Goal: Task Accomplishment & Management: Manage account settings

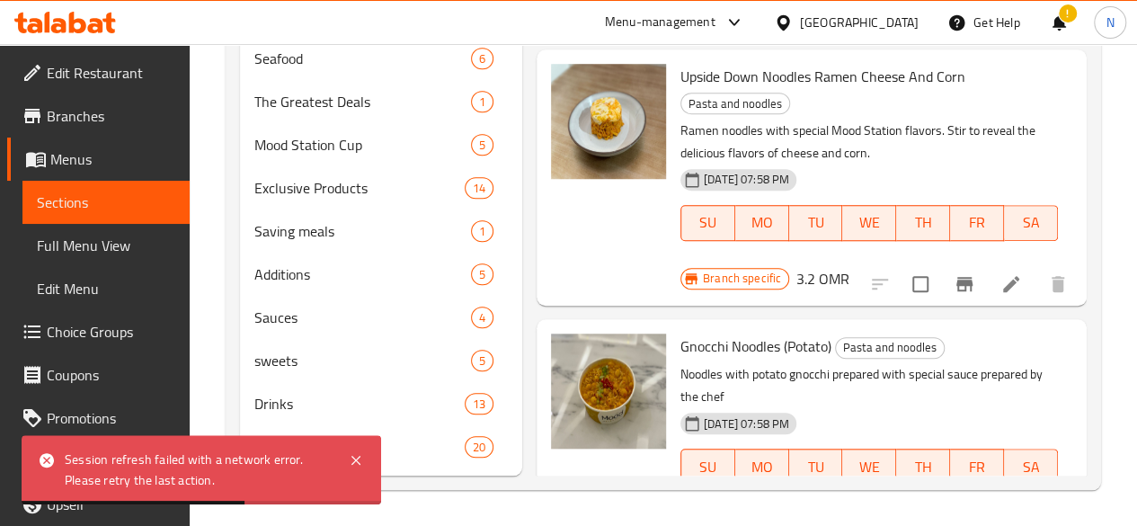
scroll to position [490, 0]
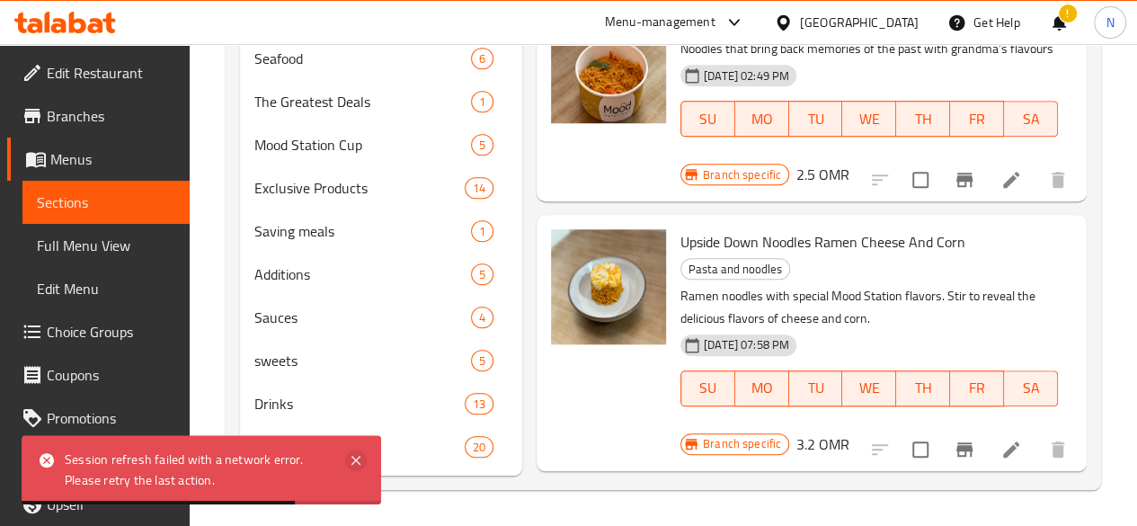
click at [360, 467] on icon at bounding box center [356, 461] width 22 height 22
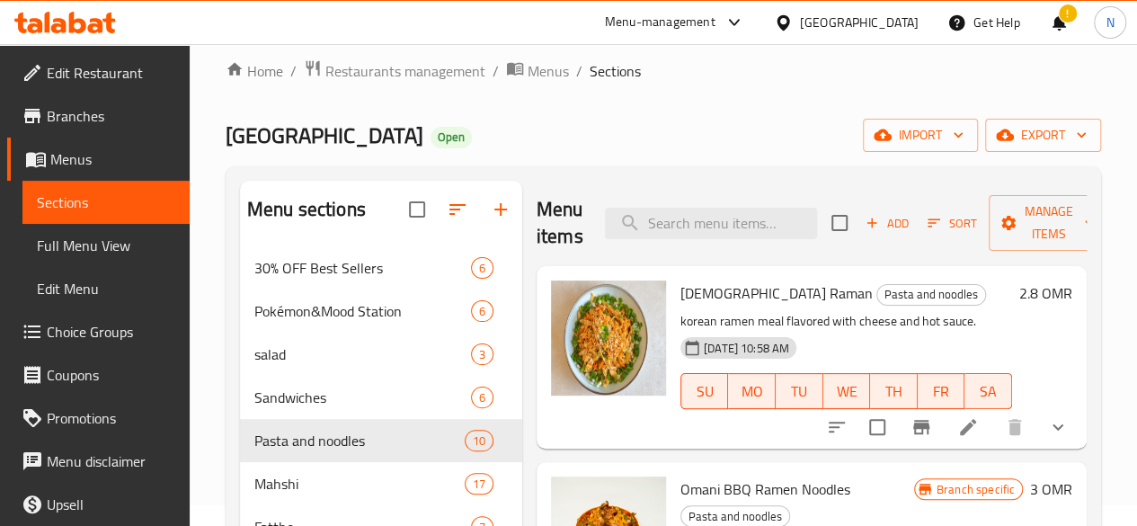
scroll to position [0, 0]
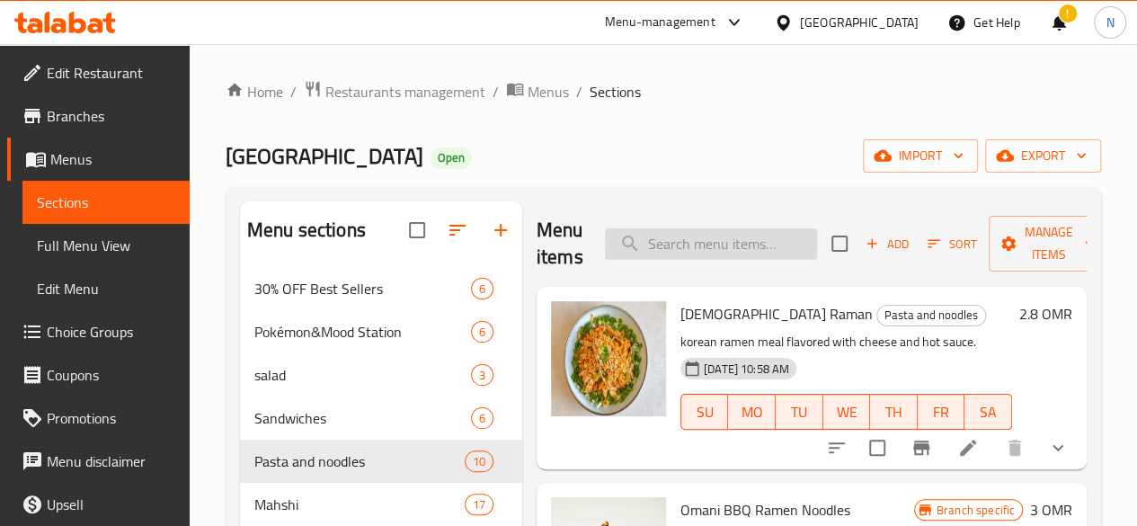
click at [626, 248] on input "search" at bounding box center [711, 243] width 212 height 31
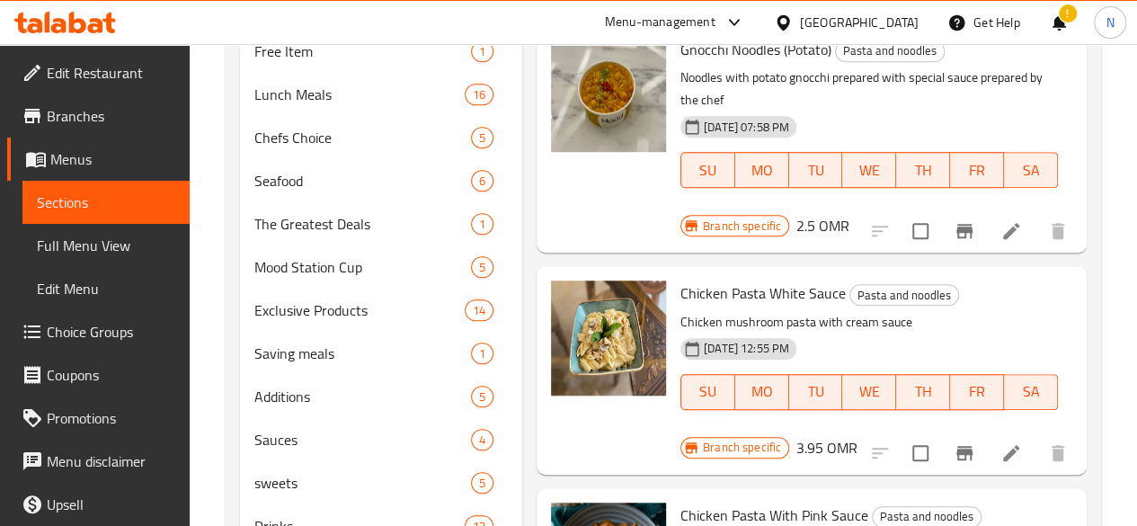
scroll to position [1029, 0]
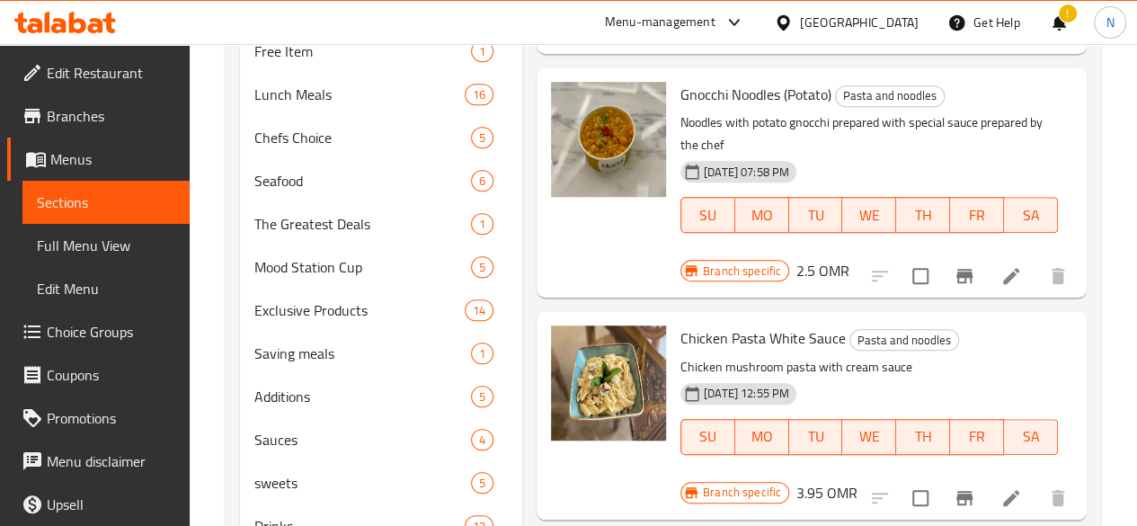
click at [858, 480] on h6 "3.95 OMR" at bounding box center [827, 492] width 61 height 25
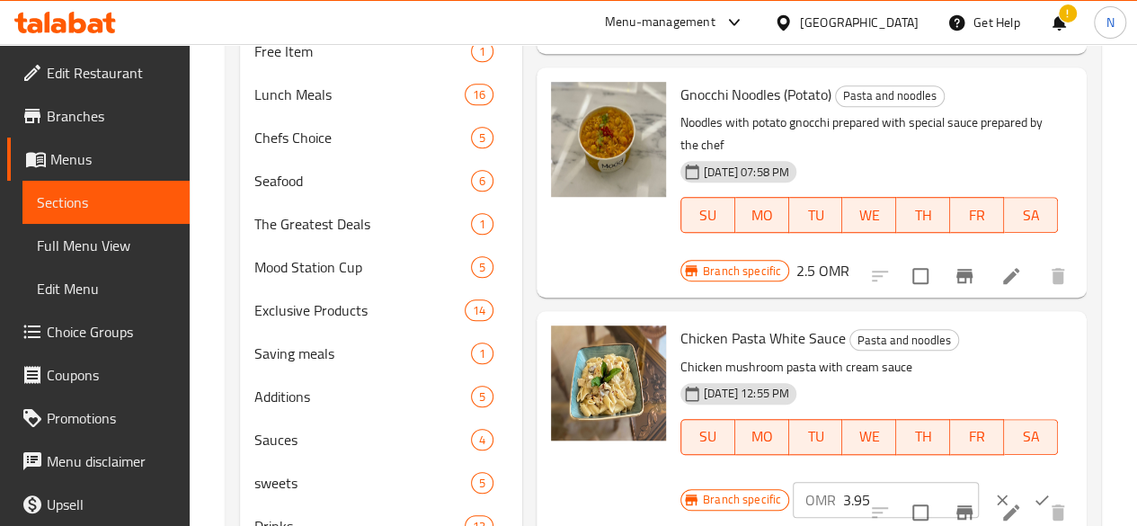
click at [843, 482] on input "3.95" at bounding box center [911, 500] width 136 height 36
click at [1033, 491] on icon "ok" at bounding box center [1042, 500] width 18 height 18
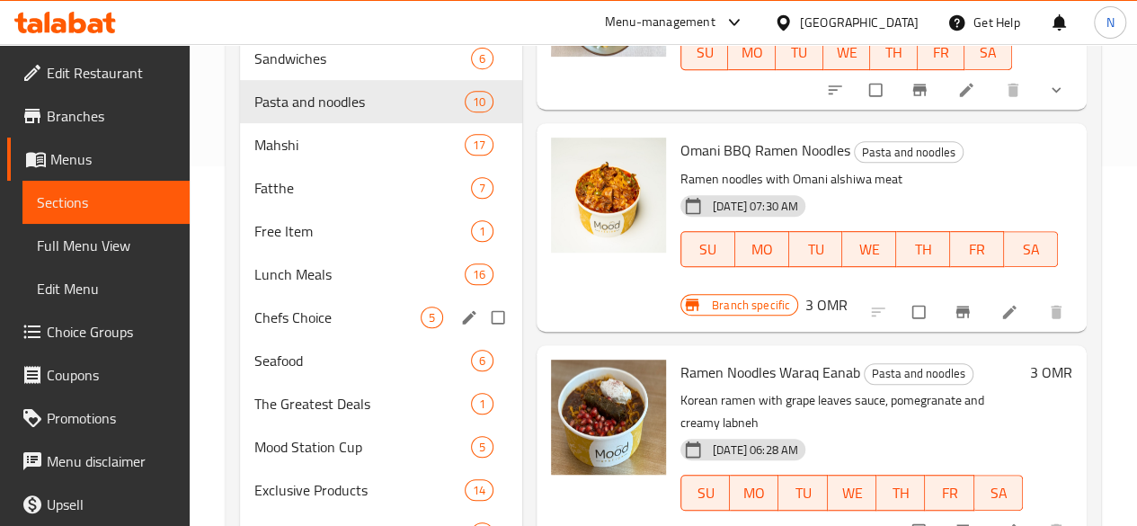
scroll to position [450, 0]
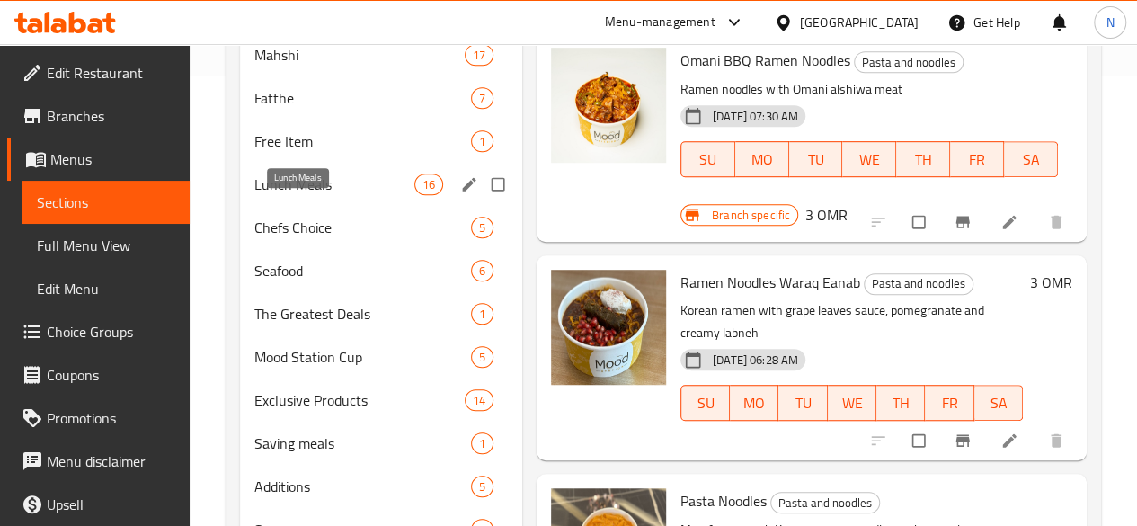
click at [290, 195] on span "Lunch Meals" at bounding box center [334, 185] width 160 height 22
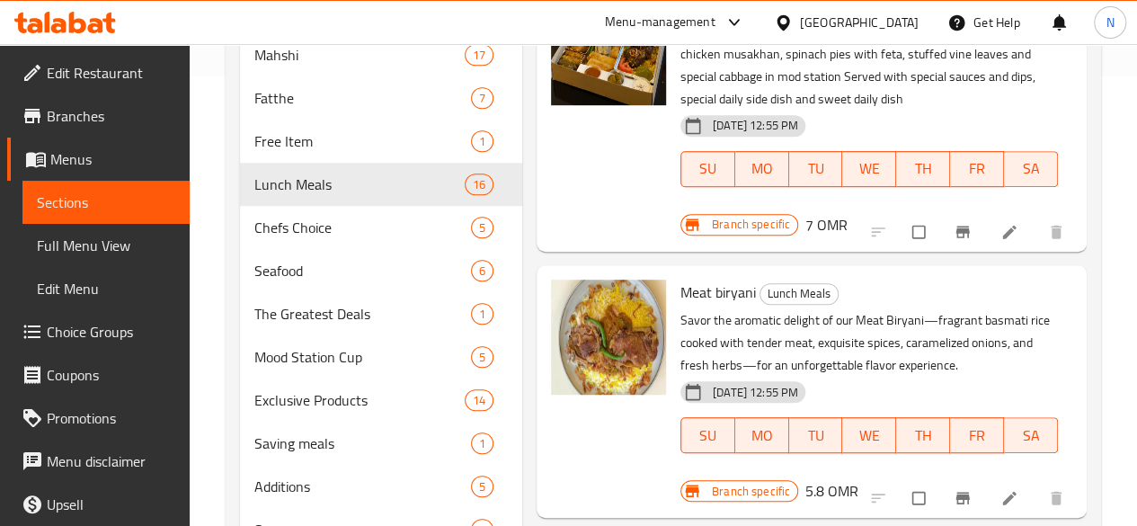
scroll to position [1349, 0]
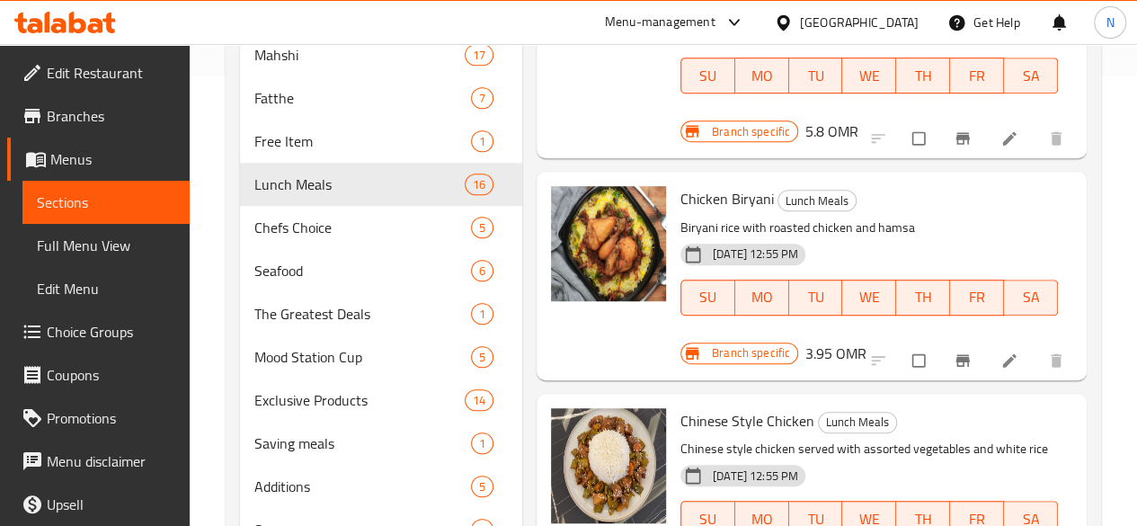
click at [684, 185] on span "Chicken Biryani" at bounding box center [727, 198] width 93 height 27
click at [797, 344] on span "Branch specific" at bounding box center [751, 352] width 93 height 17
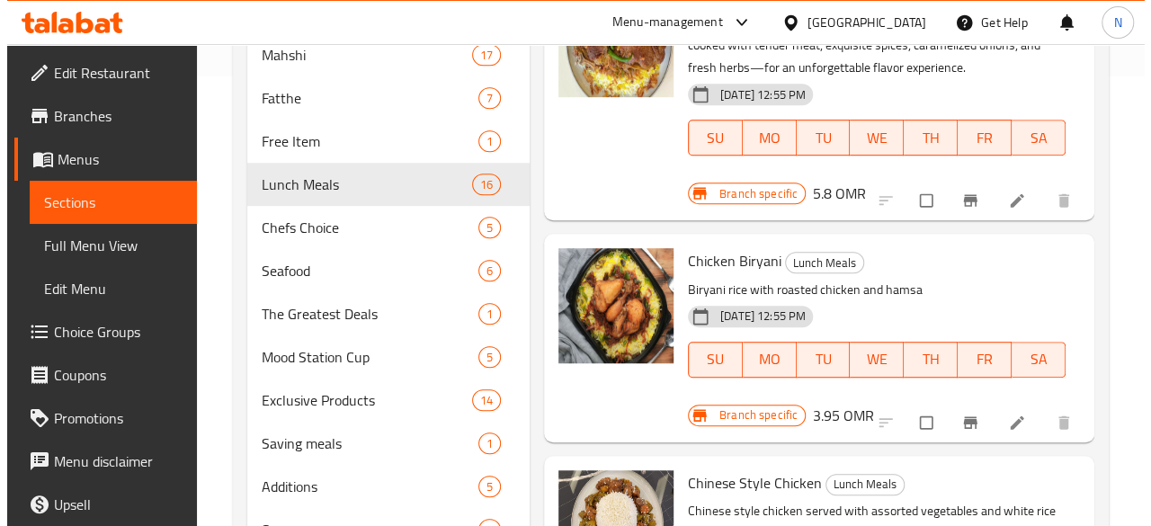
scroll to position [1259, 0]
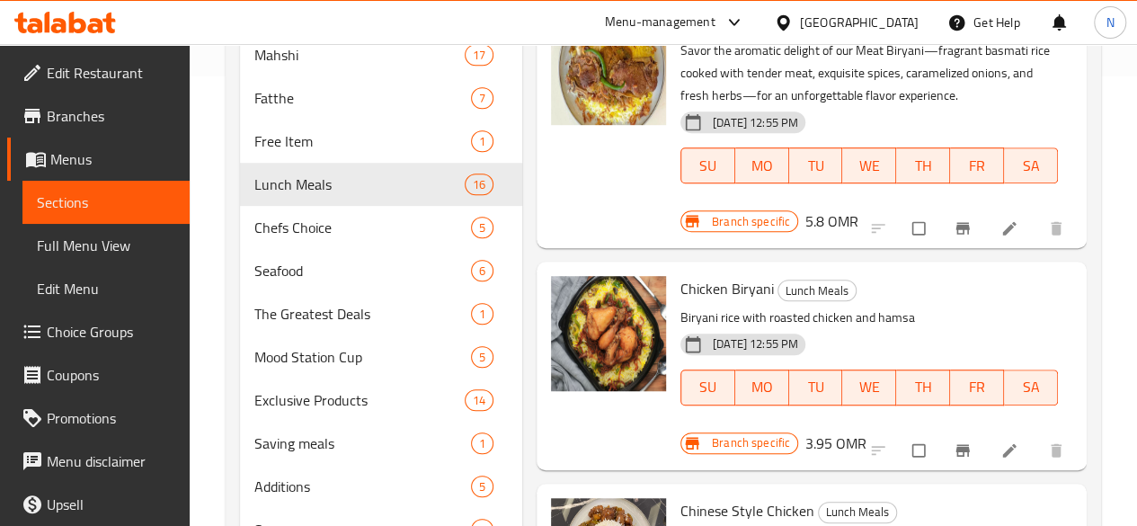
click at [798, 432] on div "Branch specific" at bounding box center [740, 443] width 118 height 22
click at [956, 441] on icon "Branch-specific-item" at bounding box center [963, 450] width 18 height 18
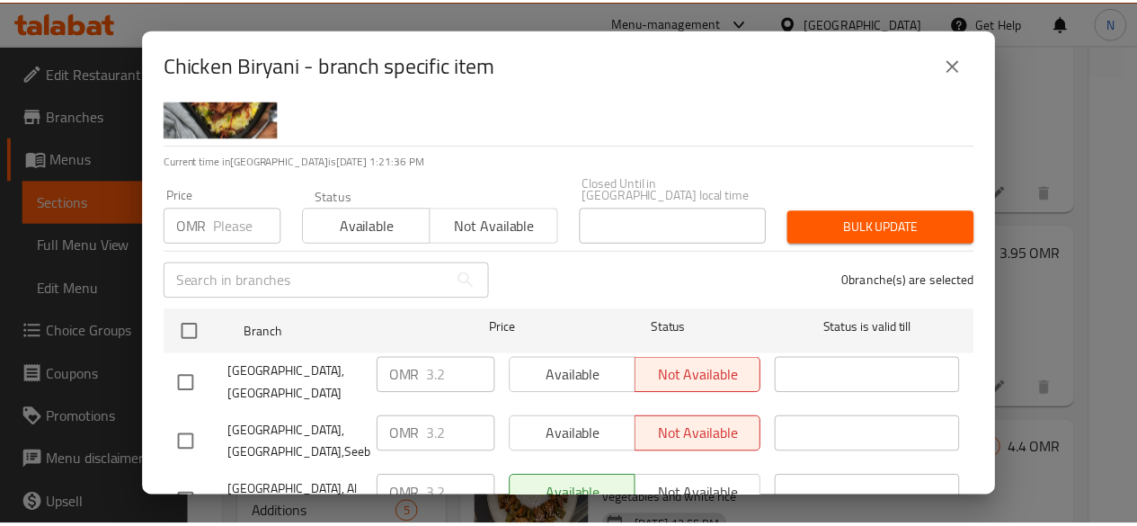
scroll to position [155, 0]
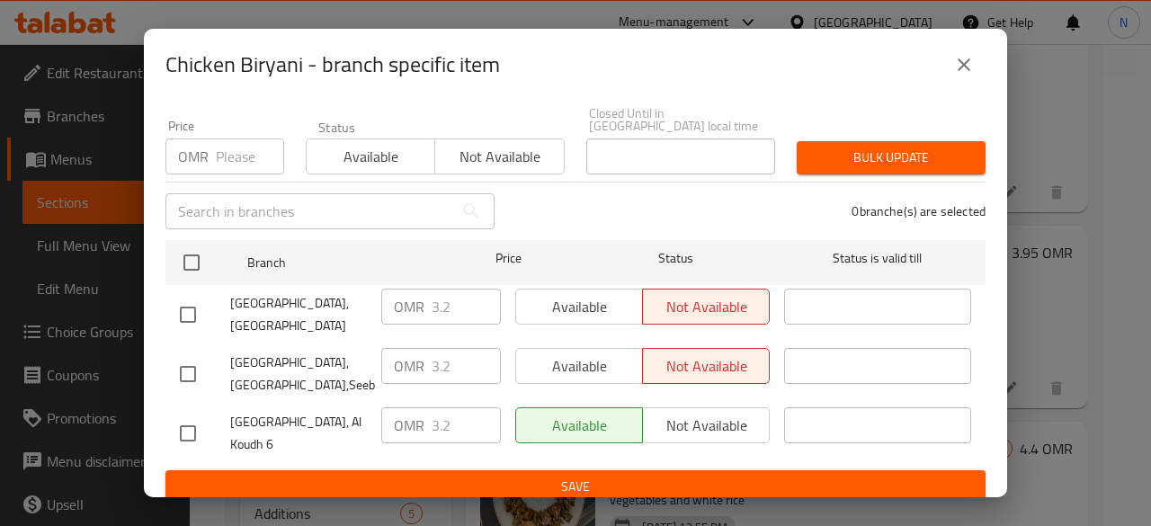
click at [191, 416] on input "checkbox" at bounding box center [188, 433] width 38 height 38
checkbox input "true"
click at [448, 413] on input "3.2" at bounding box center [466, 425] width 69 height 36
type input "3.95"
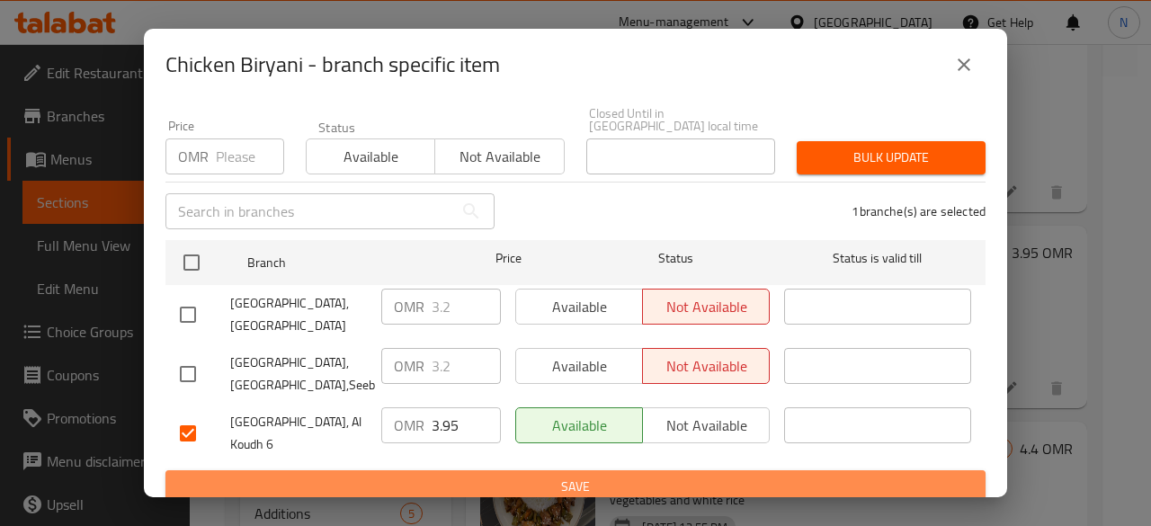
click at [593, 476] on span "Save" at bounding box center [575, 487] width 791 height 22
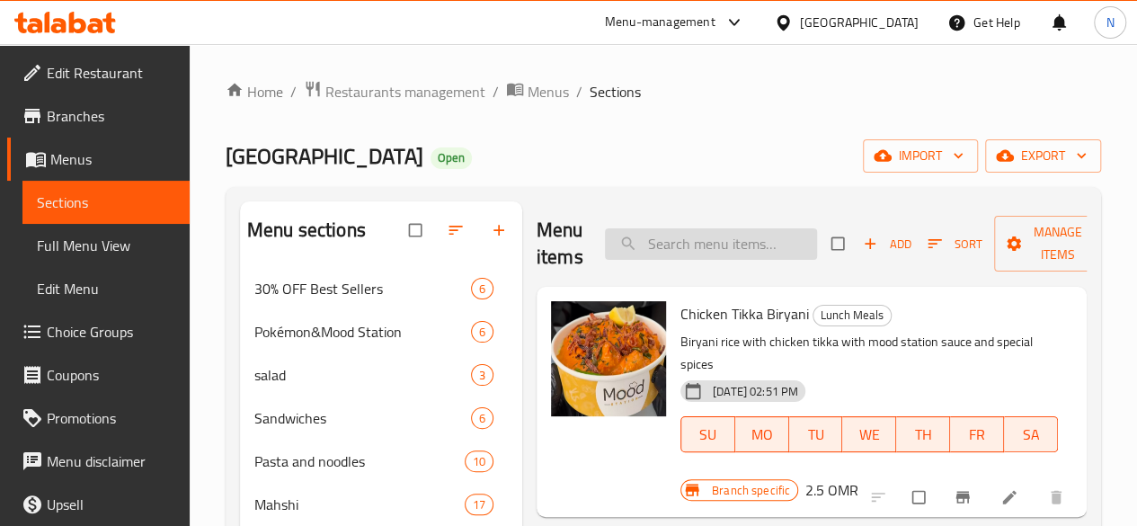
click at [612, 242] on input "search" at bounding box center [711, 243] width 212 height 31
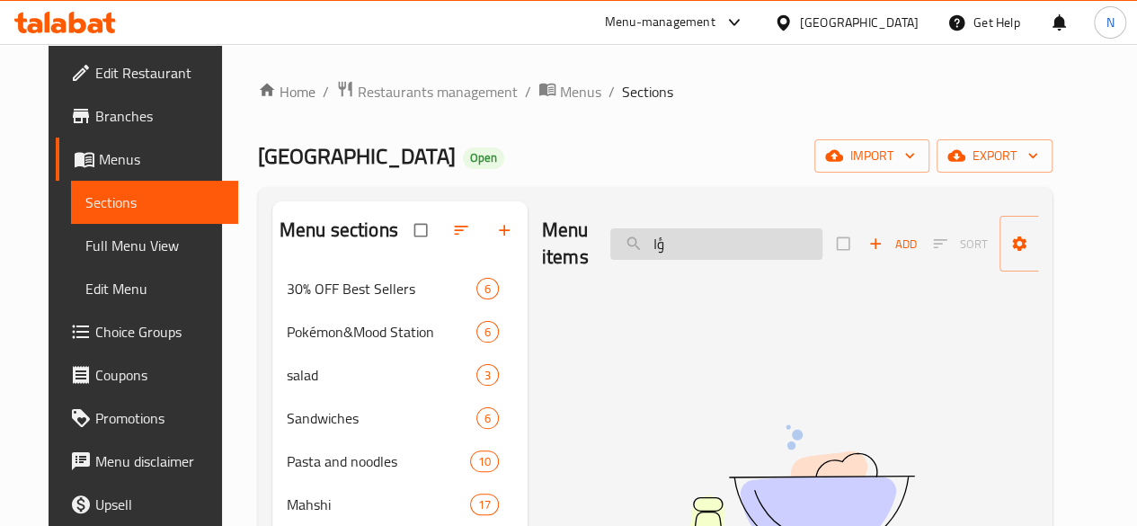
type input "ؤ"
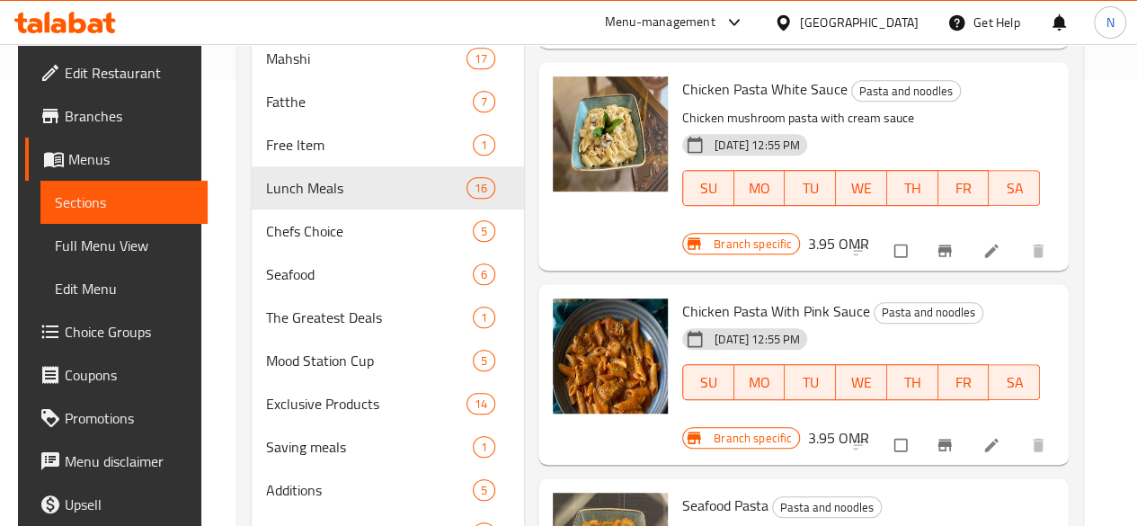
scroll to position [418, 0]
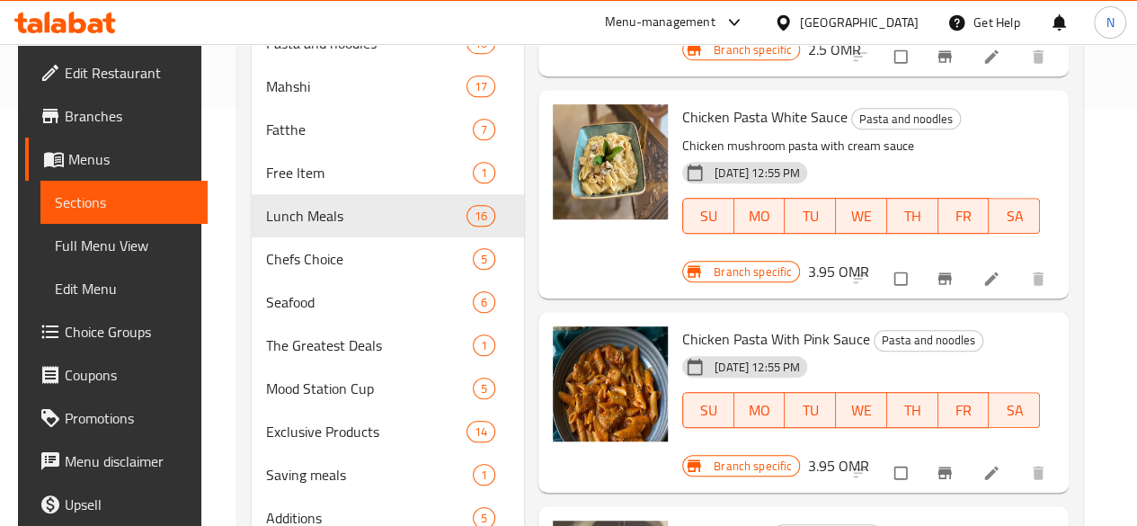
type input "PASTA"
click at [799, 458] on span "Branch specific" at bounding box center [753, 466] width 93 height 17
click at [701, 460] on icon at bounding box center [694, 466] width 13 height 12
click at [1001, 474] on icon at bounding box center [992, 473] width 18 height 18
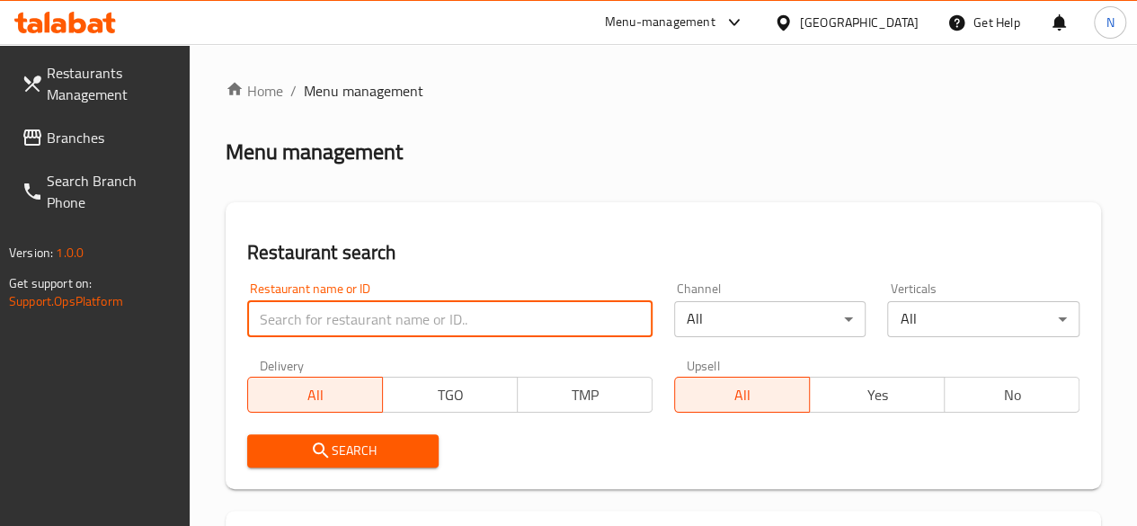
click at [296, 315] on input "search" at bounding box center [449, 319] width 405 height 36
type input "mood station"
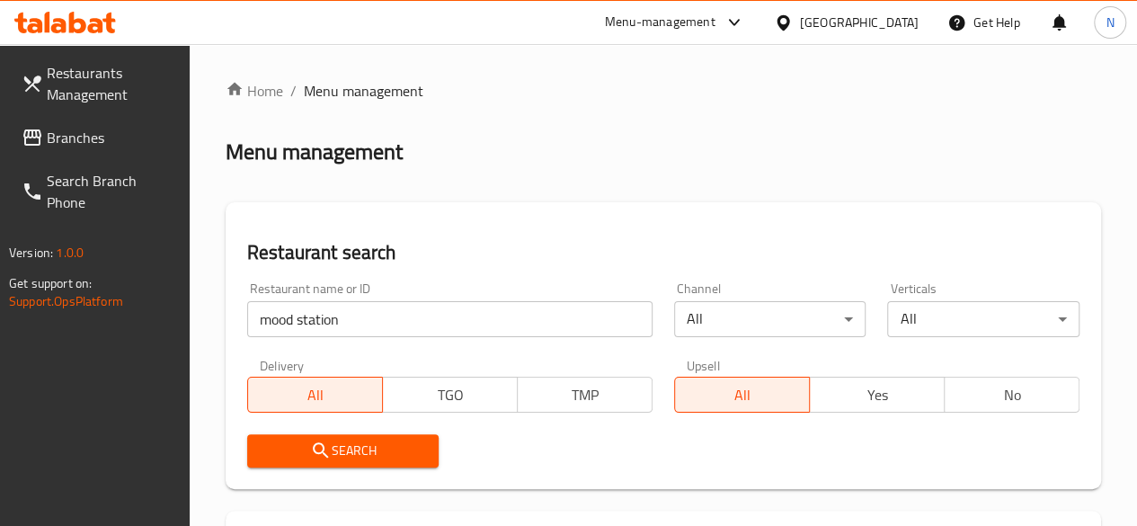
click at [378, 441] on span "Search" at bounding box center [344, 451] width 164 height 22
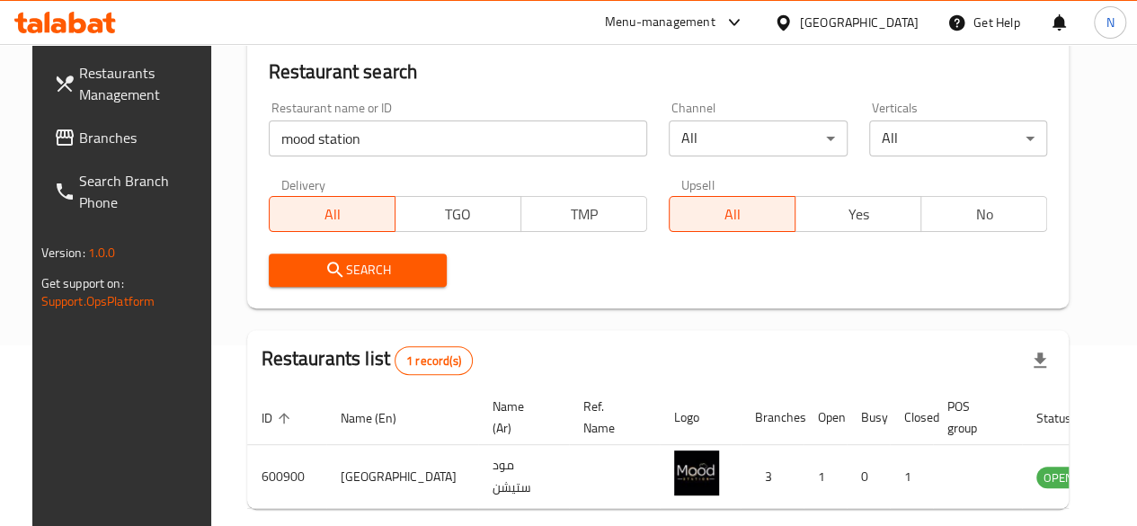
scroll to position [254, 0]
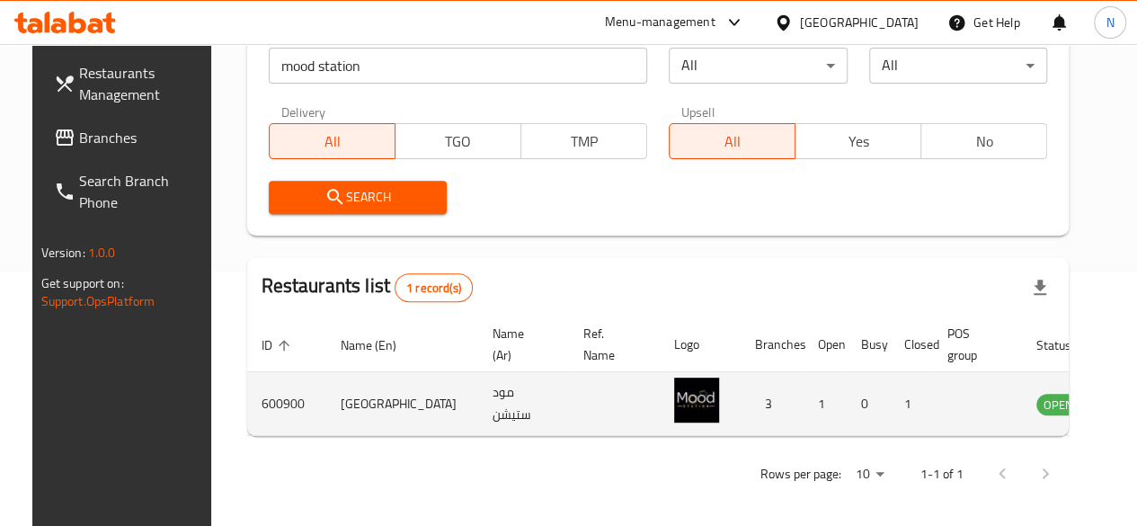
drag, startPoint x: 1061, startPoint y: 417, endPoint x: 1057, endPoint y: 402, distance: 15.7
click at [1117, 414] on td "enhanced table" at bounding box center [1148, 404] width 62 height 64
click at [1132, 402] on icon "enhanced table" at bounding box center [1142, 404] width 20 height 15
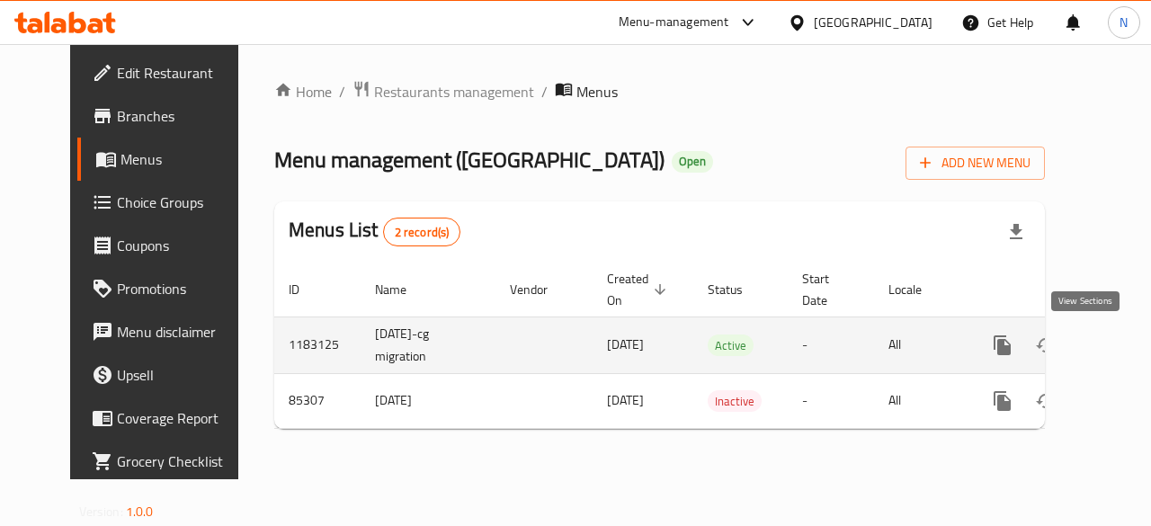
click at [1121, 353] on icon "enhanced table" at bounding box center [1132, 345] width 22 height 22
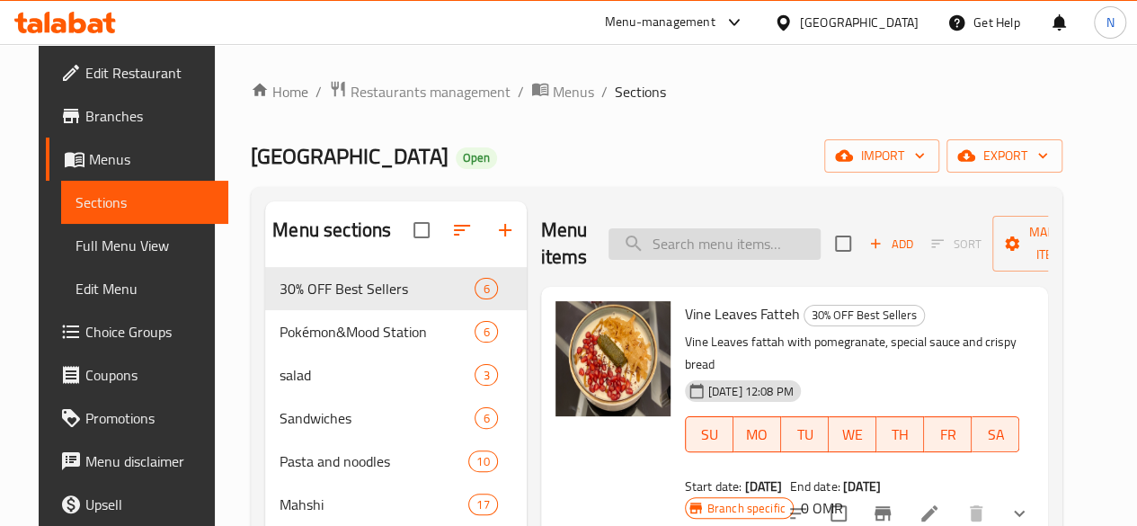
click at [633, 249] on input "search" at bounding box center [715, 243] width 212 height 31
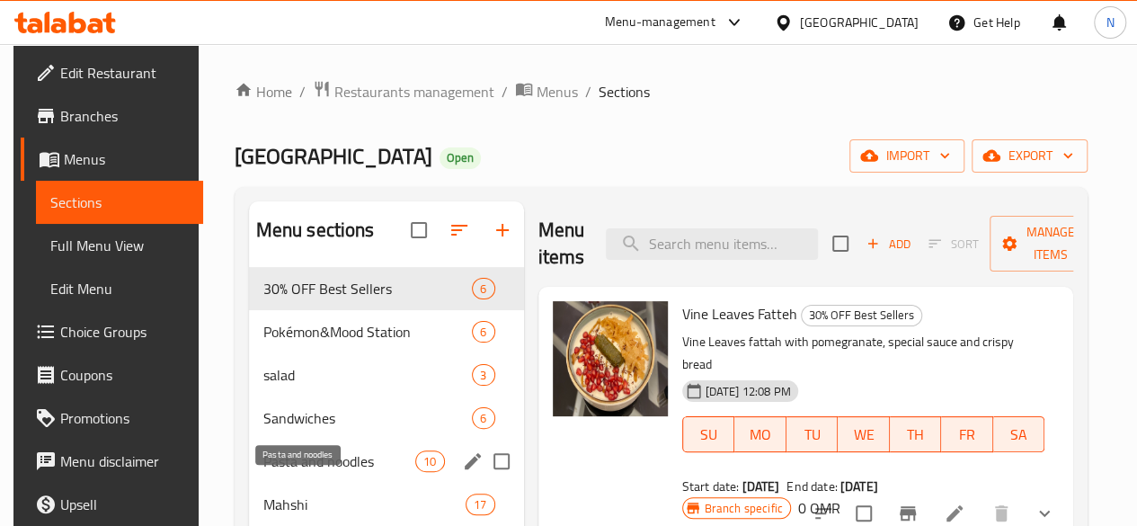
click at [300, 472] on span "Pasta and noodles" at bounding box center [339, 461] width 153 height 22
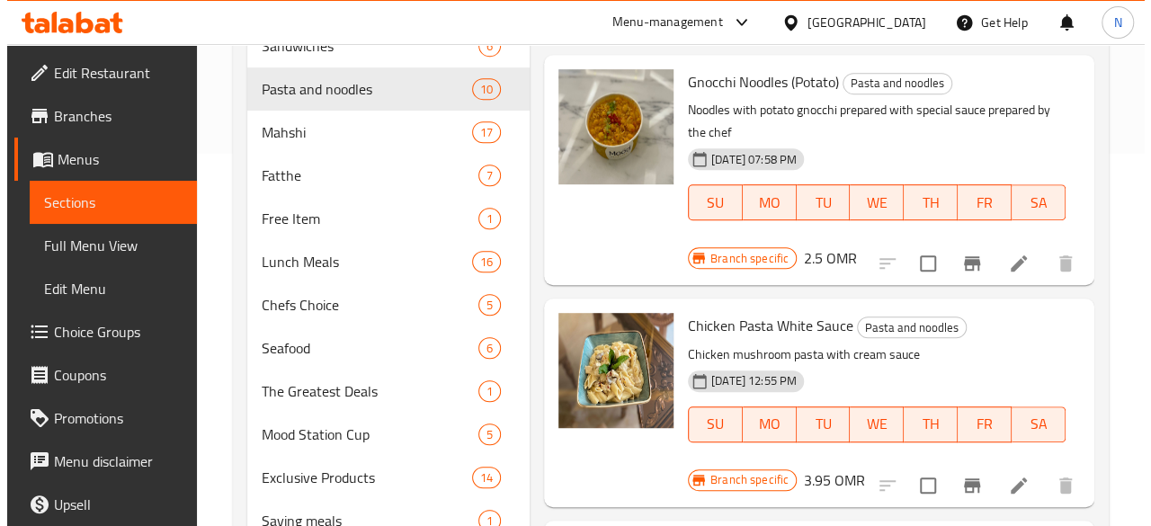
scroll to position [360, 0]
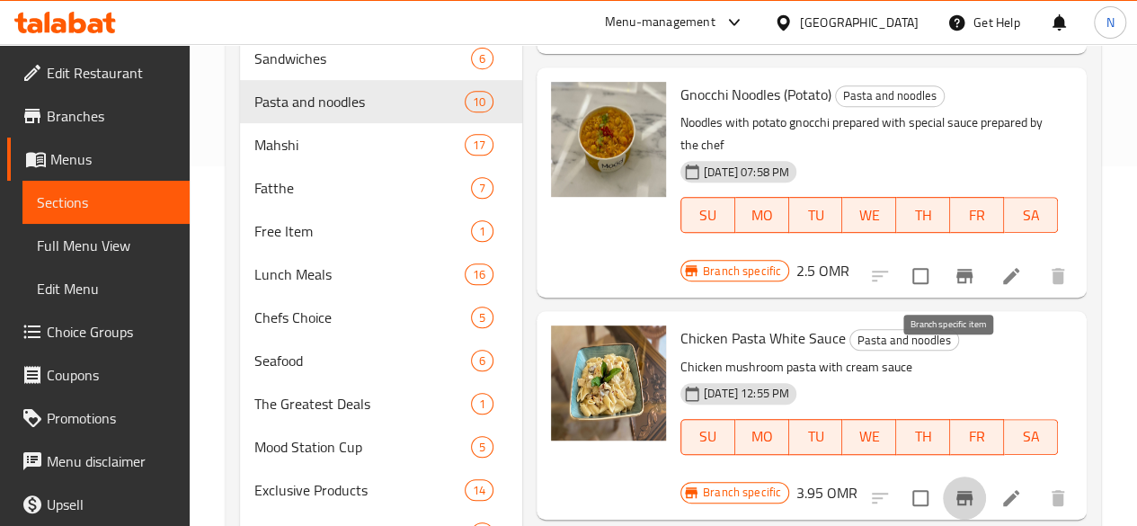
click at [957, 491] on icon "Branch-specific-item" at bounding box center [965, 498] width 16 height 14
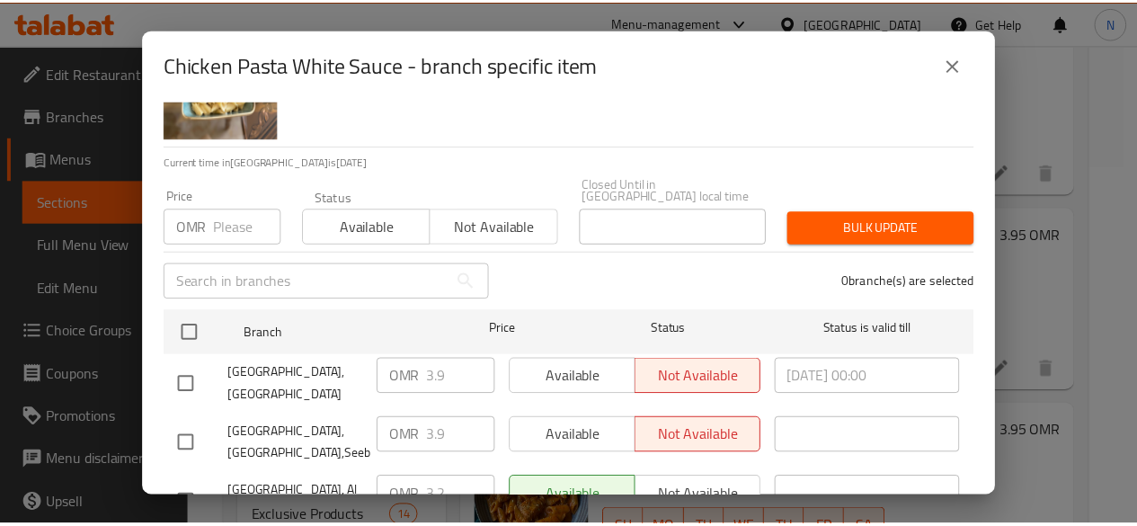
scroll to position [155, 0]
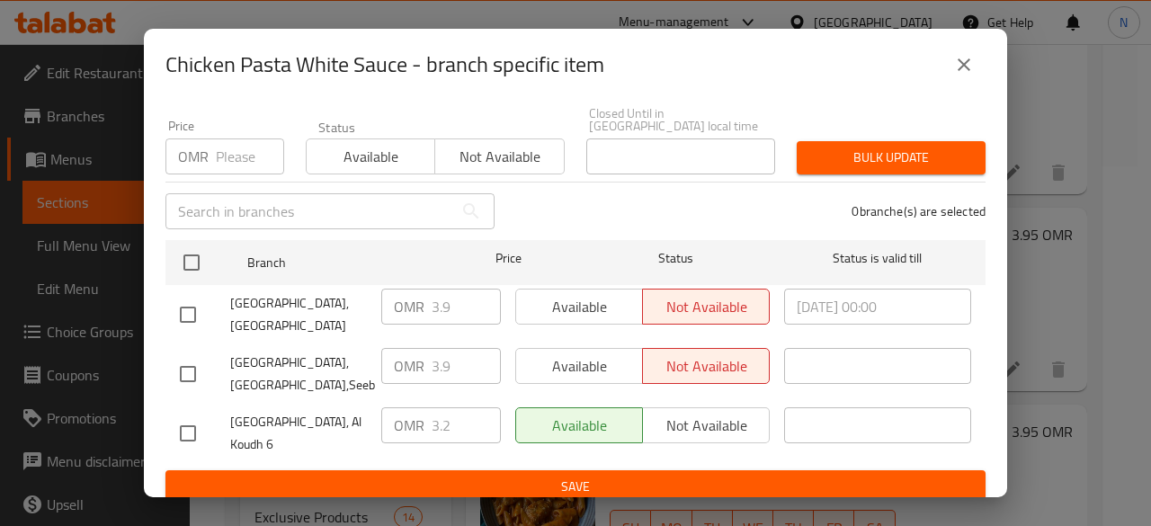
click at [199, 423] on input "checkbox" at bounding box center [188, 433] width 38 height 38
checkbox input "true"
click at [468, 412] on input "2.2" at bounding box center [466, 425] width 69 height 36
type input "2"
type input "3.95"
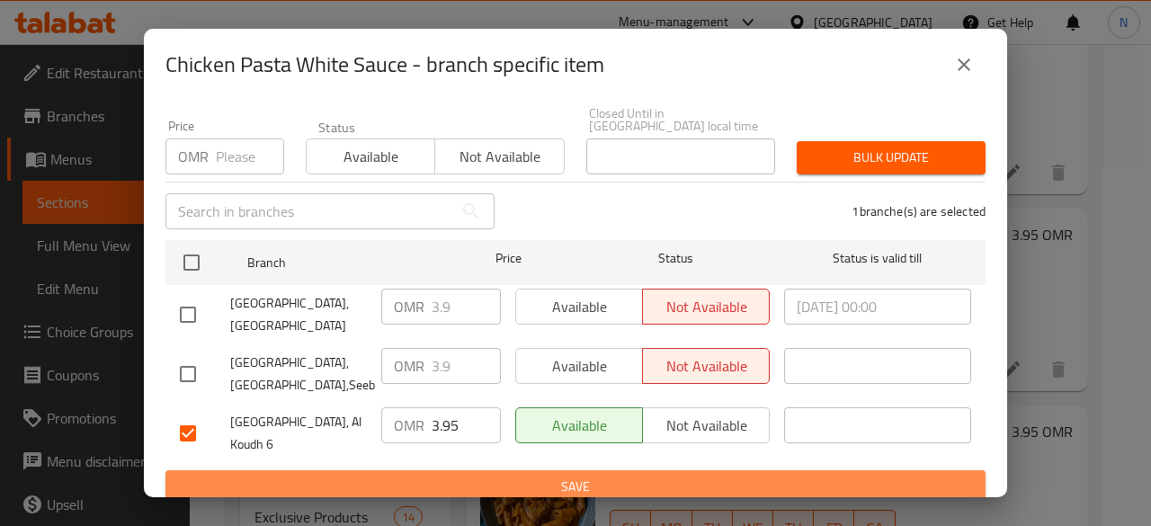
click at [608, 476] on span "Save" at bounding box center [575, 487] width 791 height 22
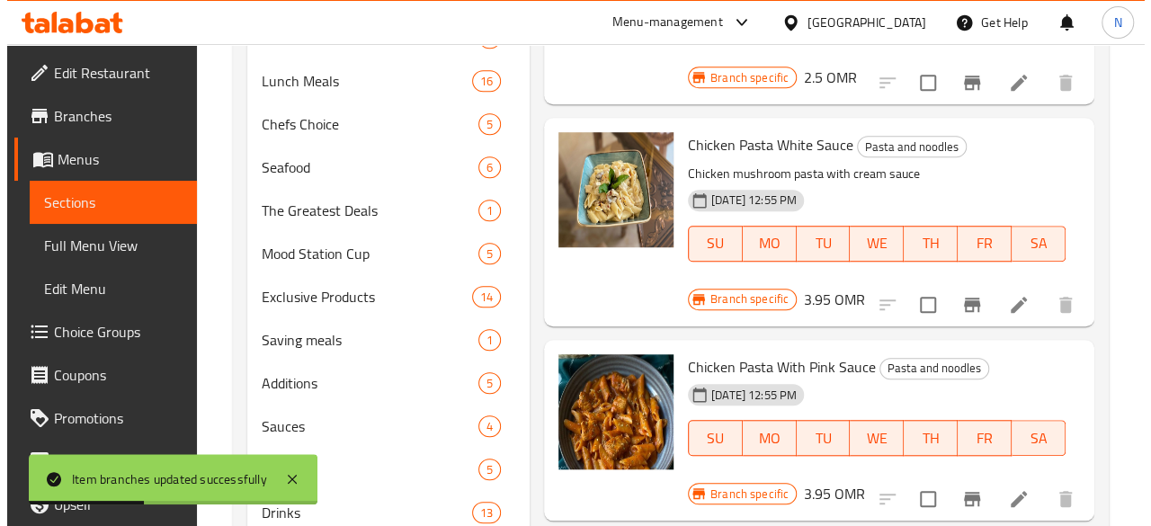
scroll to position [629, 0]
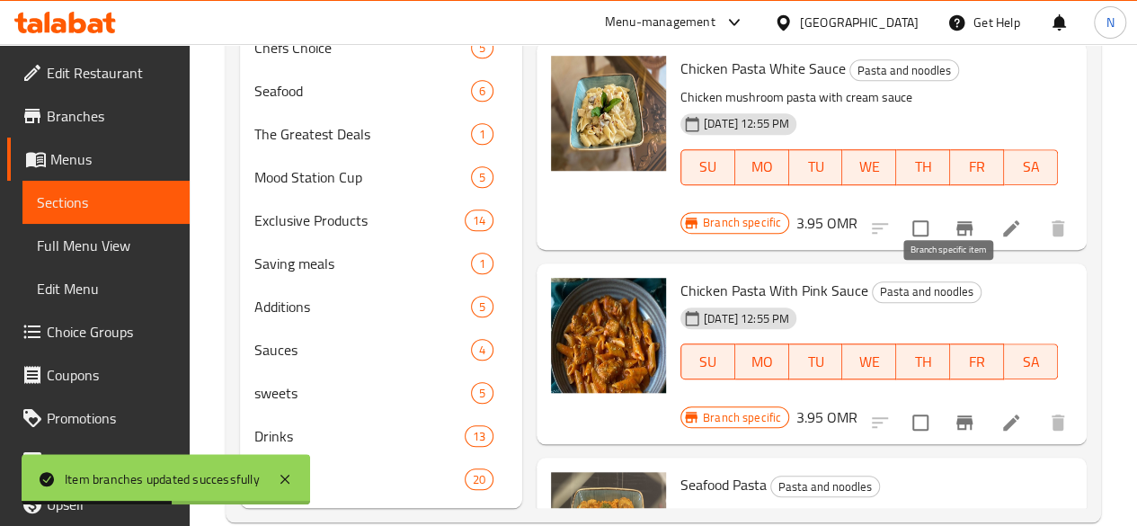
click at [954, 412] on icon "Branch-specific-item" at bounding box center [965, 423] width 22 height 22
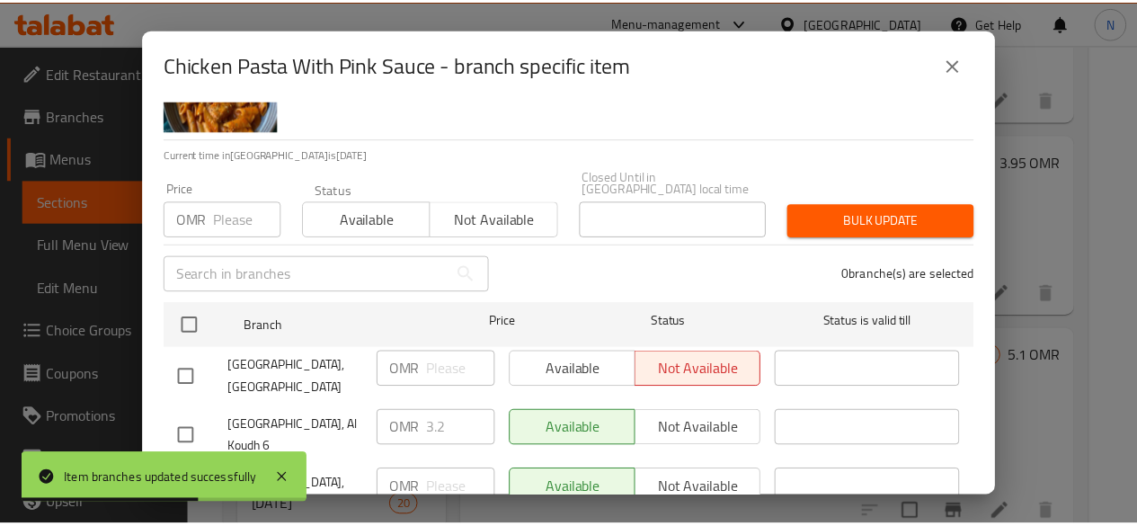
scroll to position [155, 0]
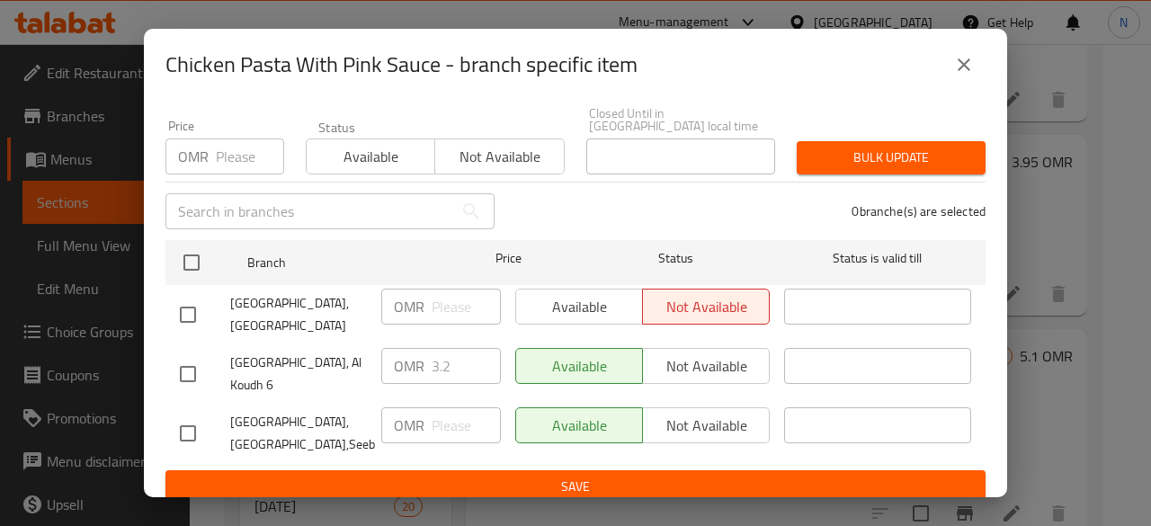
click at [191, 355] on input "checkbox" at bounding box center [188, 374] width 38 height 38
checkbox input "true"
click at [450, 352] on input "3.2" at bounding box center [466, 366] width 69 height 36
type input "3.950"
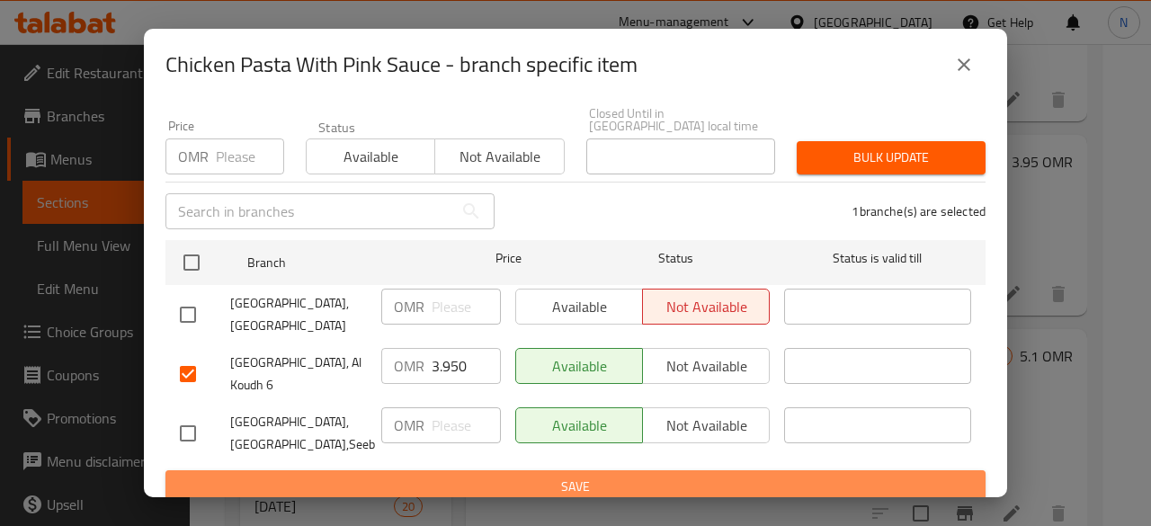
click at [576, 476] on span "Save" at bounding box center [575, 487] width 791 height 22
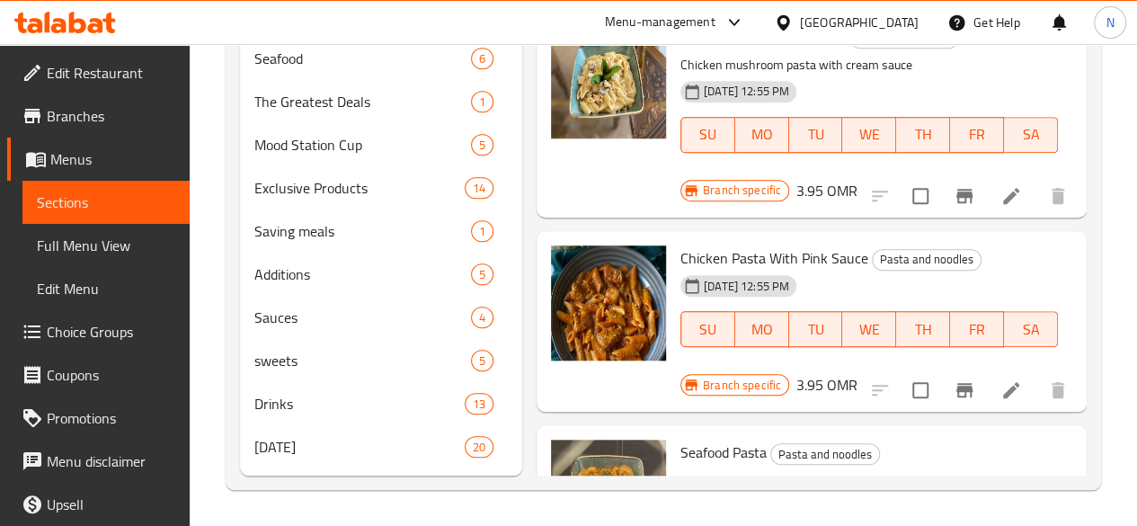
scroll to position [939, 0]
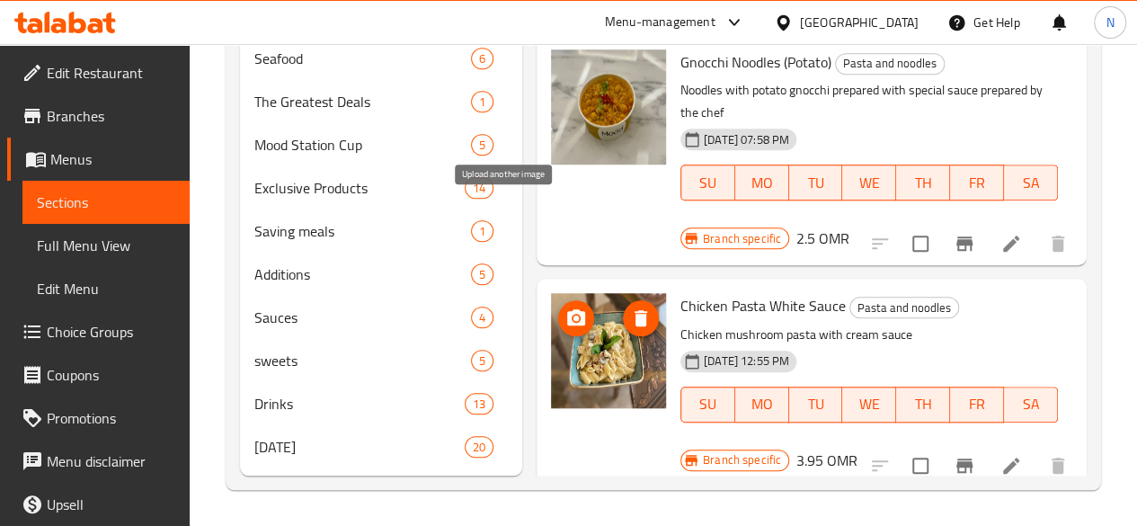
click at [567, 309] on icon "upload picture" at bounding box center [576, 317] width 18 height 16
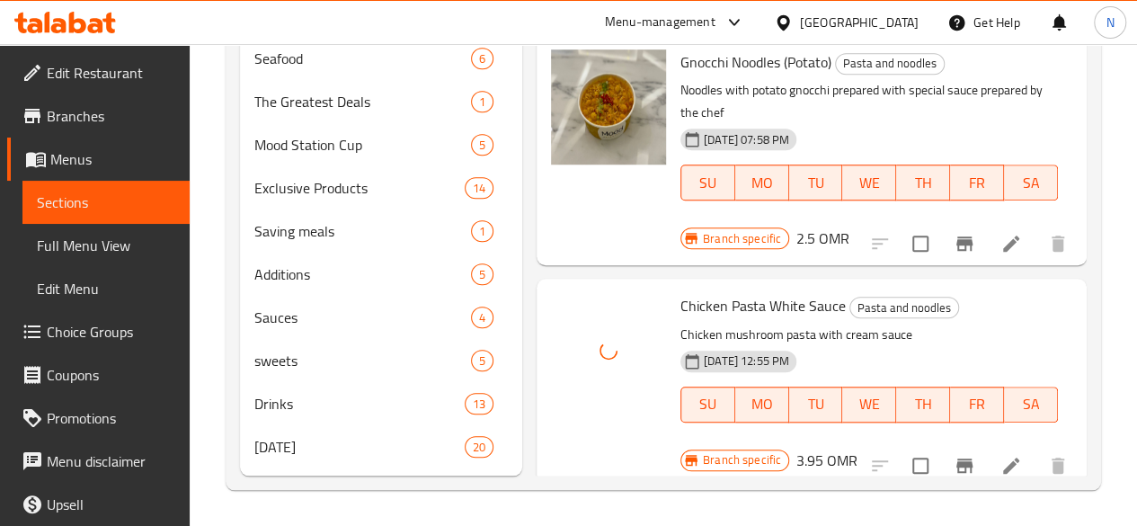
scroll to position [1119, 0]
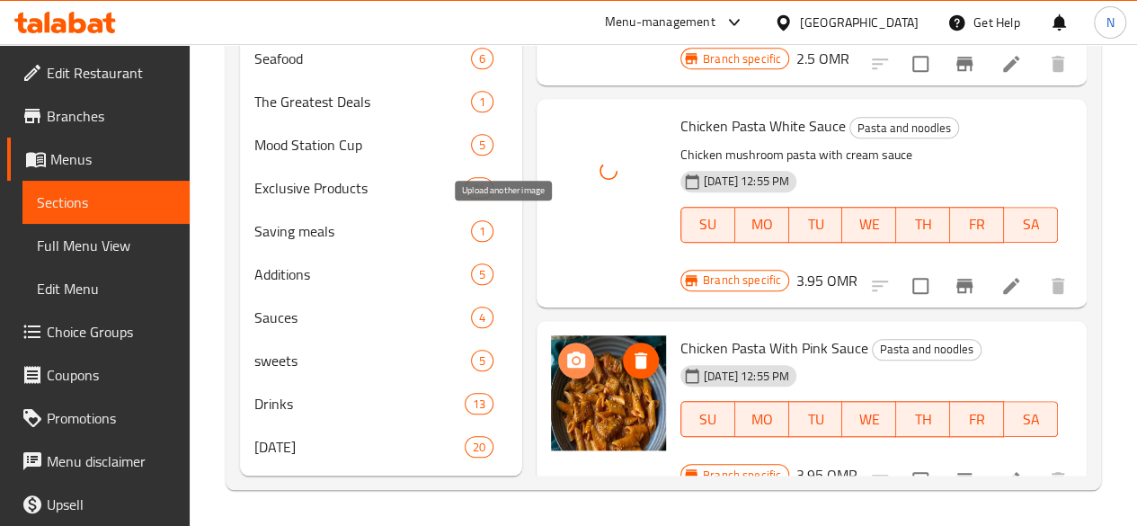
click at [567, 352] on icon "upload picture" at bounding box center [576, 360] width 18 height 16
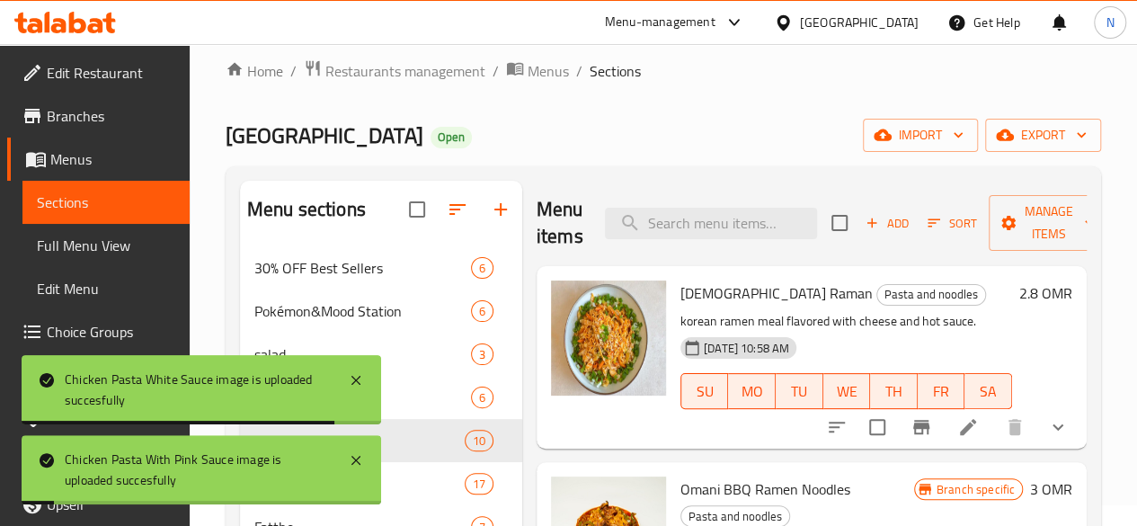
scroll to position [0, 0]
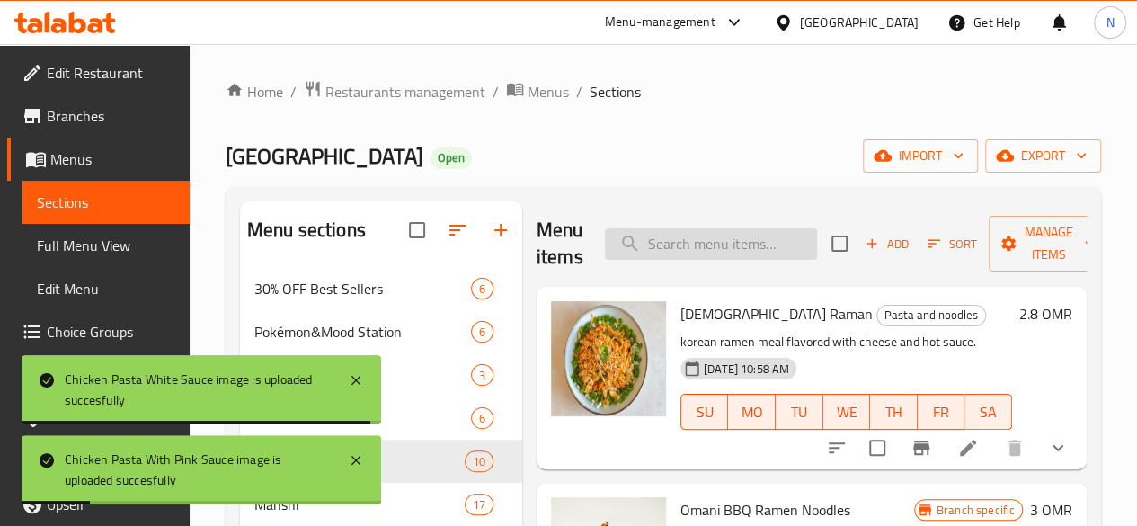
click at [635, 245] on input "search" at bounding box center [711, 243] width 212 height 31
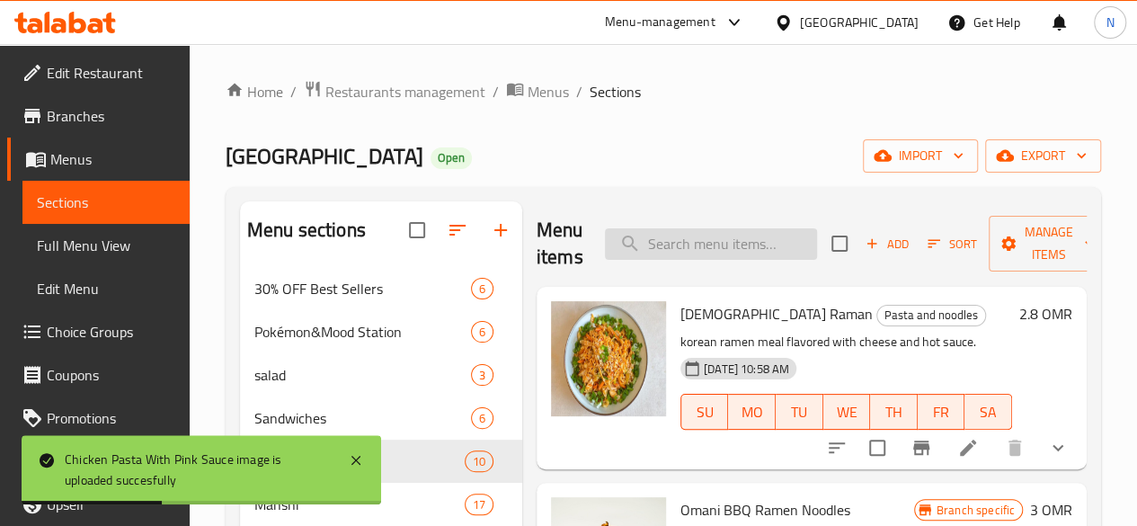
paste input "Turkish Oysters With Mood Station Sauce"
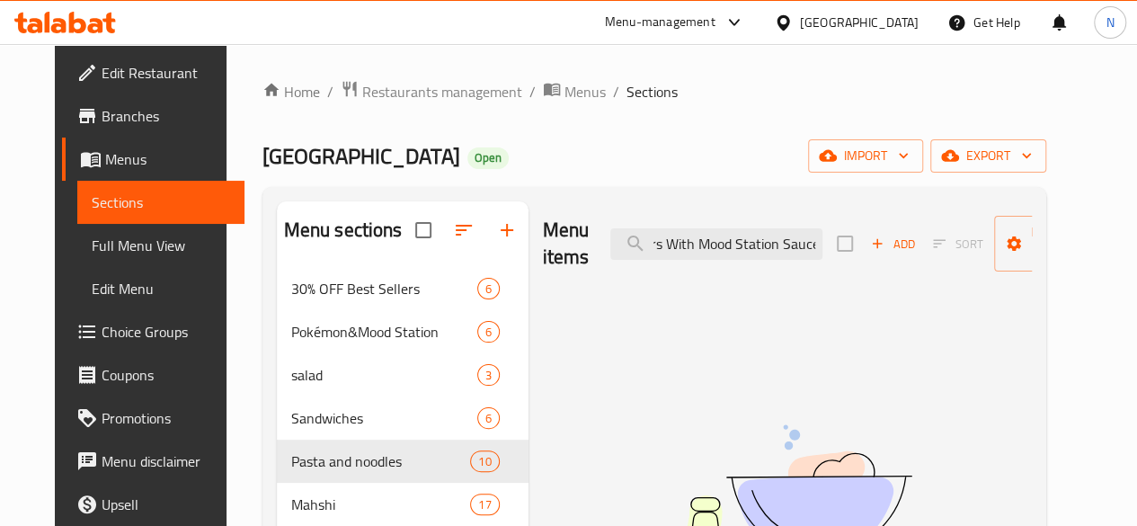
drag, startPoint x: 660, startPoint y: 243, endPoint x: 854, endPoint y: 243, distance: 194.2
click at [854, 243] on div "Menu items Turkish Oysters With Mood Station Sauce Add Sort Manage items" at bounding box center [787, 243] width 489 height 85
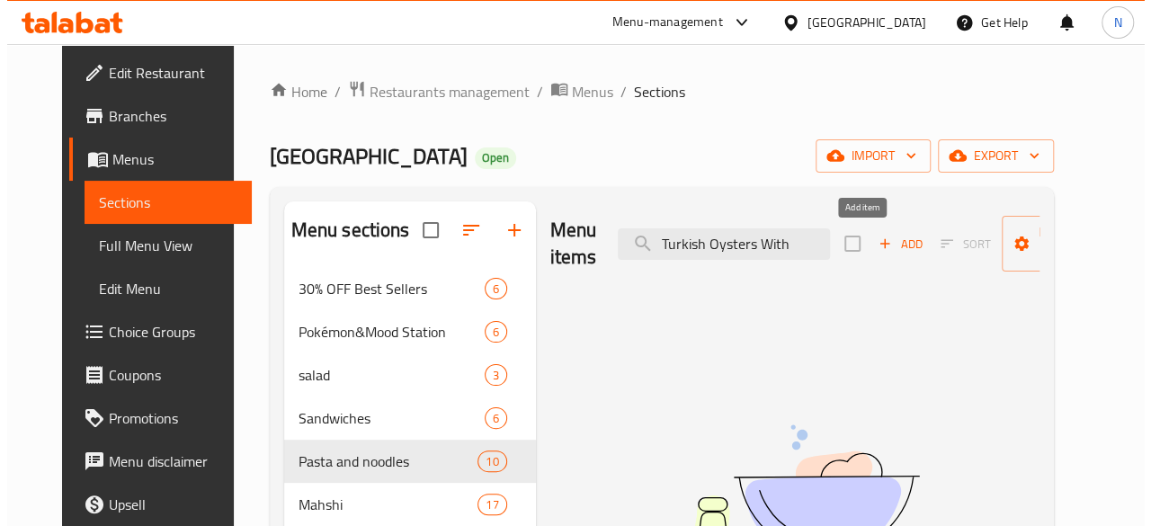
scroll to position [0, 0]
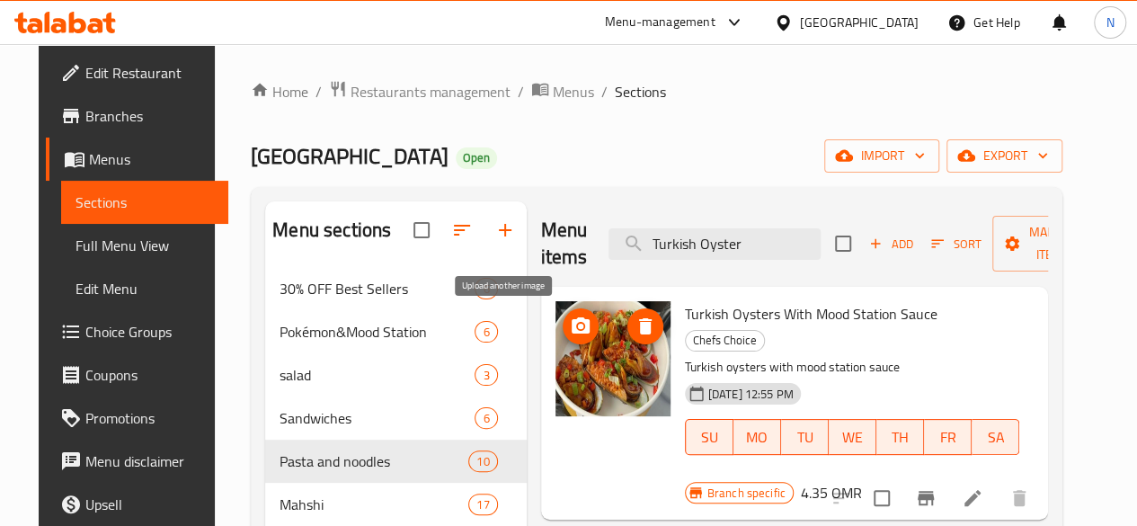
type input "Turkish Oyster"
click at [572, 328] on icon "upload picture" at bounding box center [581, 325] width 18 height 16
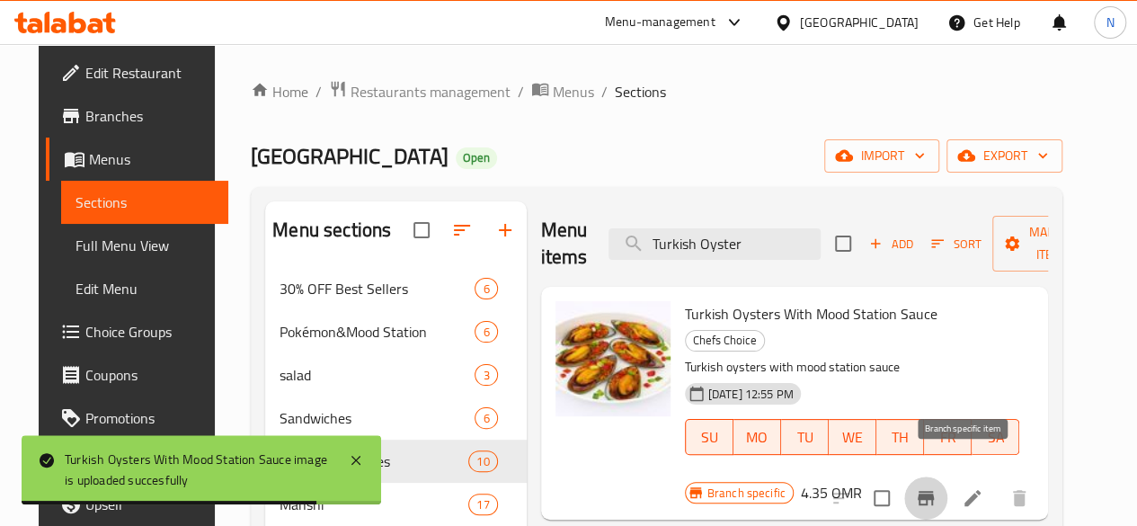
click at [937, 487] on icon "Branch-specific-item" at bounding box center [926, 498] width 22 height 22
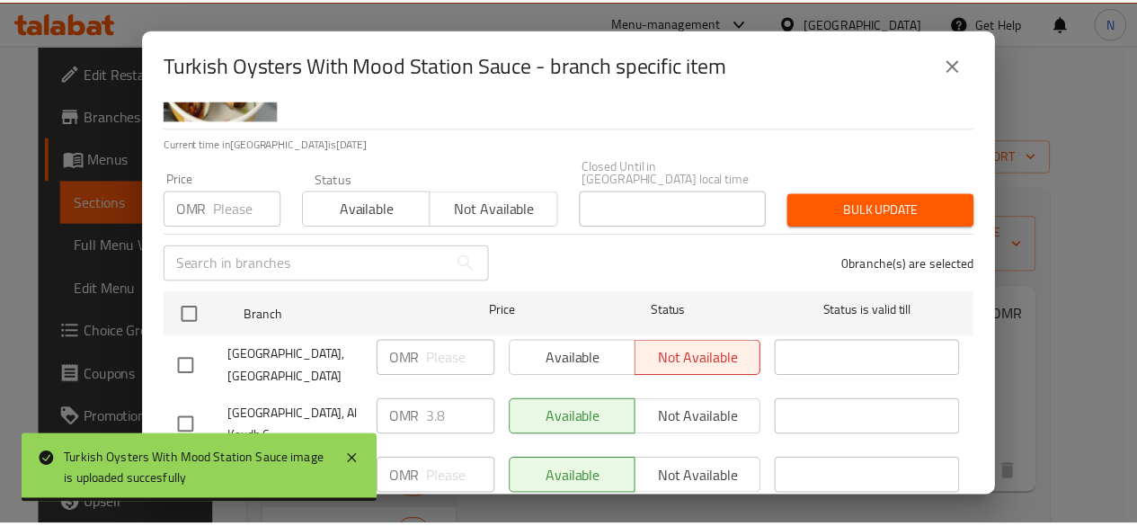
scroll to position [155, 0]
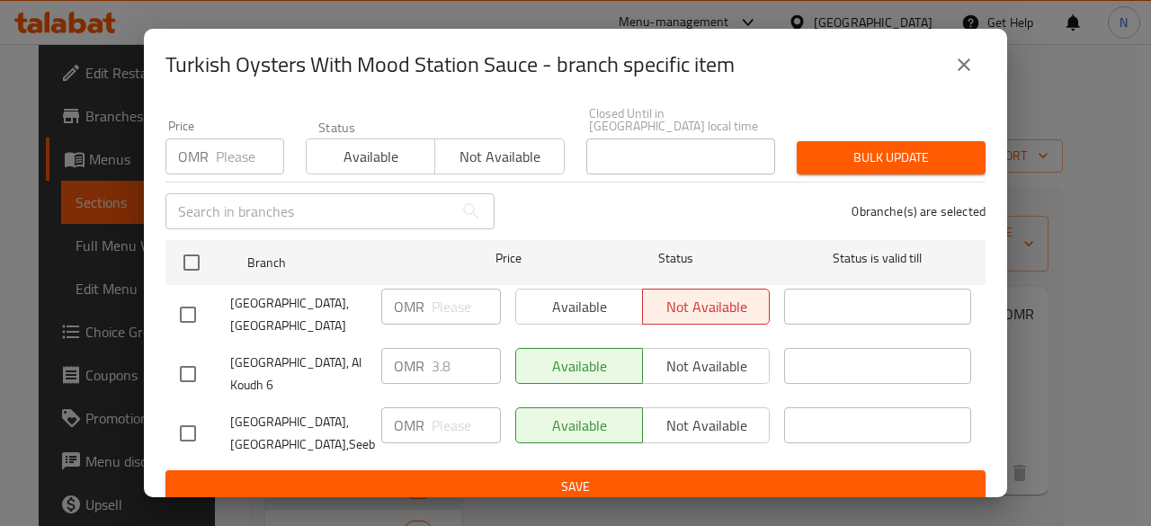
click at [195, 357] on input "checkbox" at bounding box center [188, 374] width 38 height 38
checkbox input "true"
click at [450, 354] on input "3.8" at bounding box center [466, 366] width 69 height 36
type input "3"
type input "4.35"
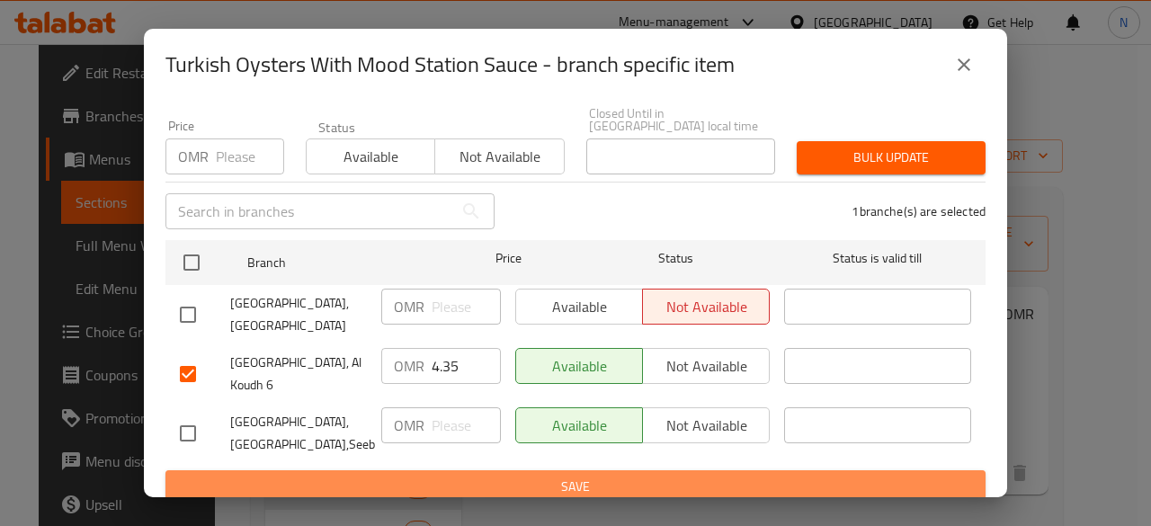
click at [597, 476] on span "Save" at bounding box center [575, 487] width 791 height 22
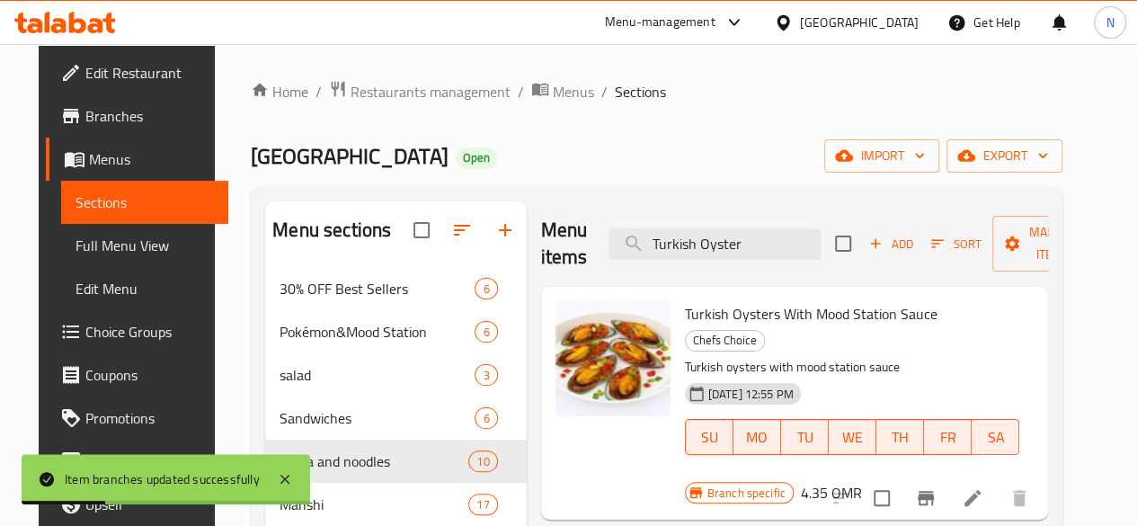
drag, startPoint x: 667, startPoint y: 245, endPoint x: 498, endPoint y: 248, distance: 169.0
click at [541, 248] on div "Menu items Turkish Oyster Add Sort Manage items" at bounding box center [795, 243] width 508 height 85
click at [694, 245] on input "Oyster" at bounding box center [715, 243] width 212 height 31
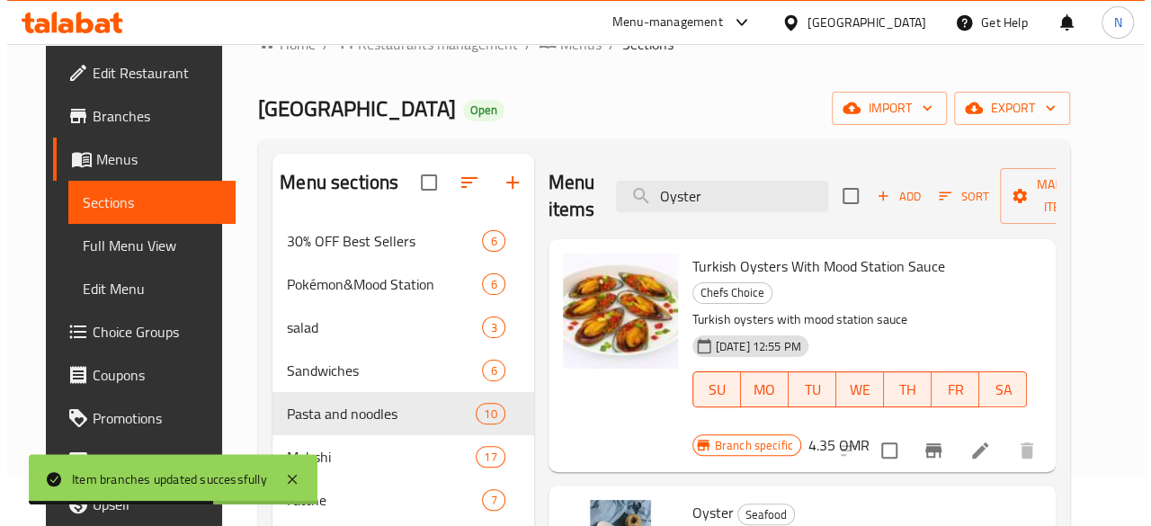
scroll to position [270, 0]
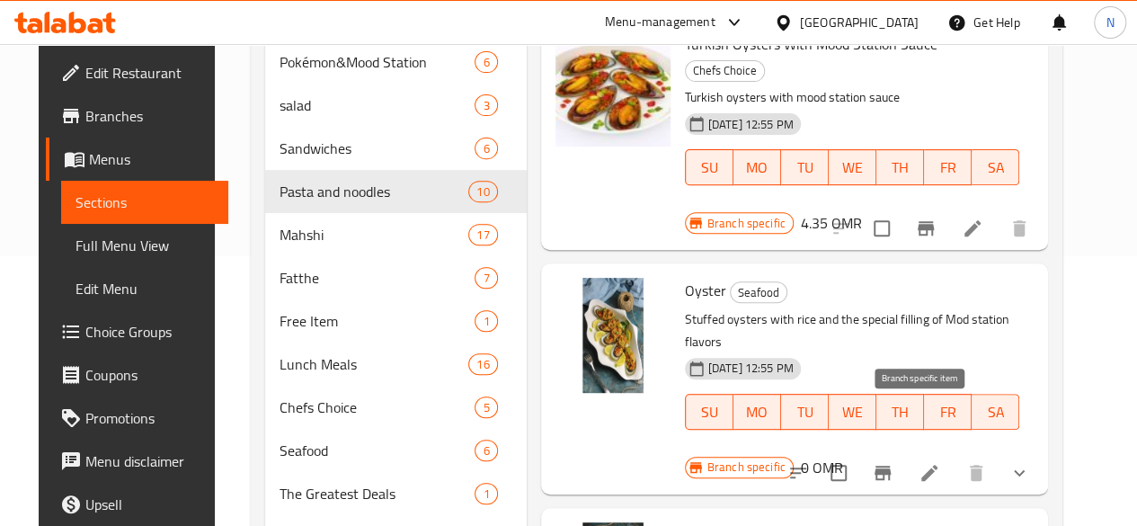
type input "Oyster"
click at [891, 466] on icon "Branch-specific-item" at bounding box center [883, 473] width 16 height 14
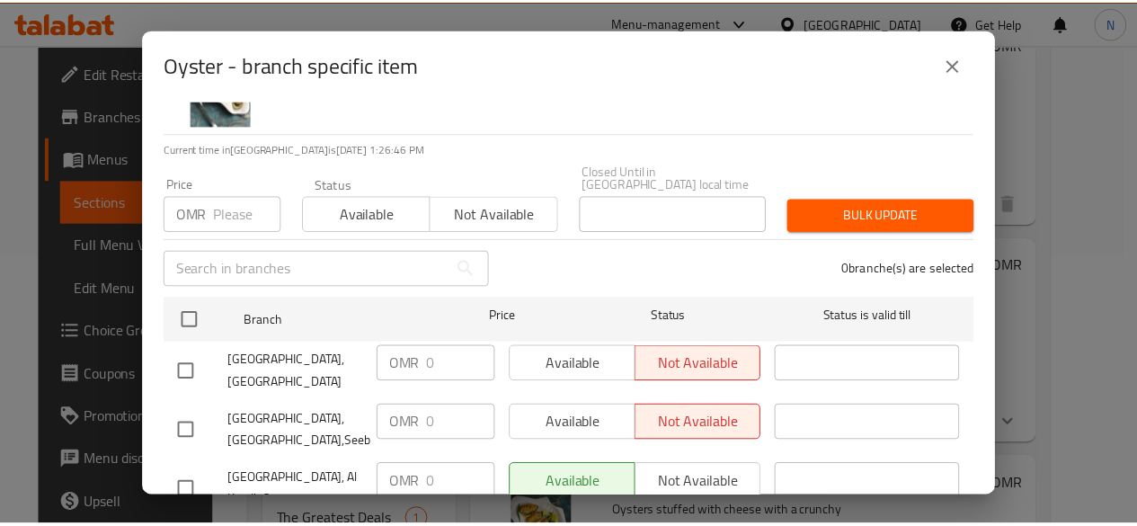
scroll to position [155, 0]
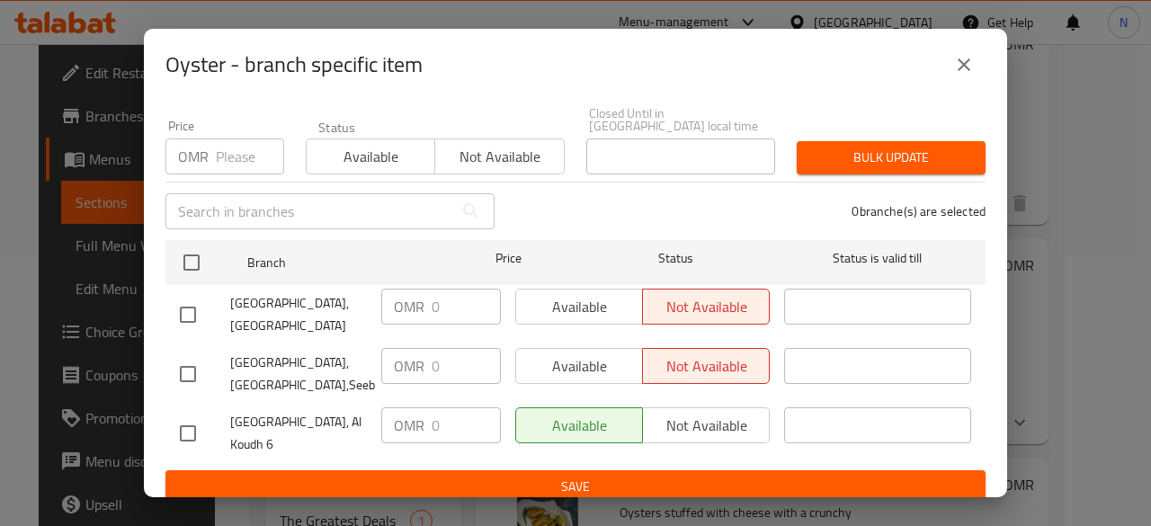
click at [186, 416] on input "checkbox" at bounding box center [188, 433] width 38 height 38
checkbox input "true"
click at [443, 413] on input "0" at bounding box center [466, 425] width 69 height 36
type input "4.35"
click at [576, 476] on span "Save" at bounding box center [575, 487] width 791 height 22
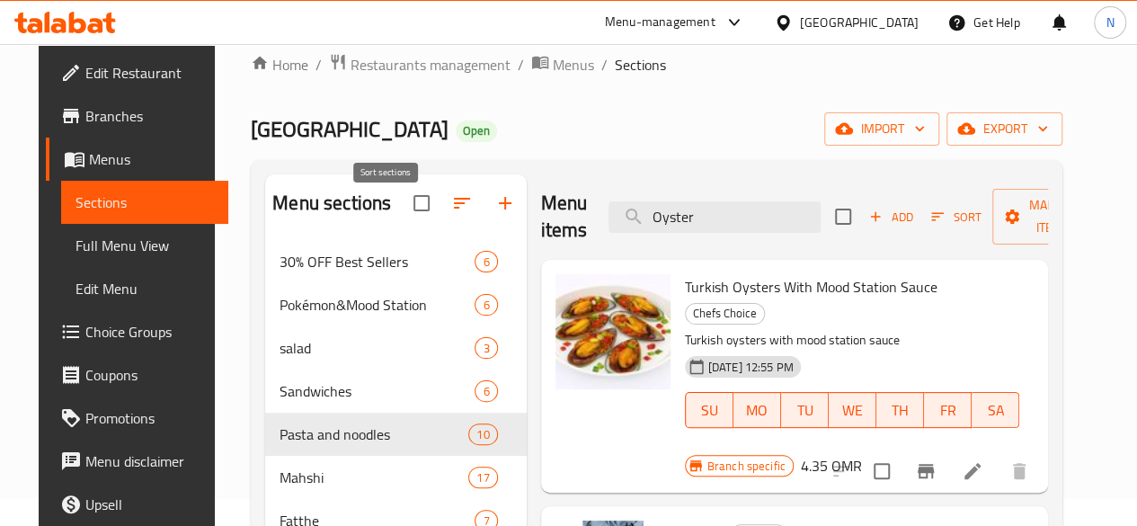
scroll to position [0, 0]
